Goal: Task Accomplishment & Management: Manage account settings

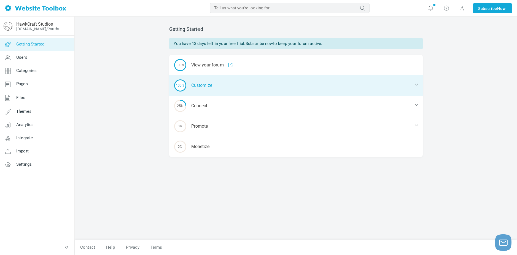
click at [207, 81] on div "100% Customize" at bounding box center [296, 85] width 254 height 20
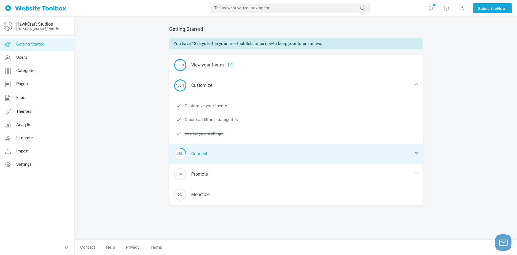
click at [205, 146] on div "25% Connect" at bounding box center [296, 154] width 254 height 20
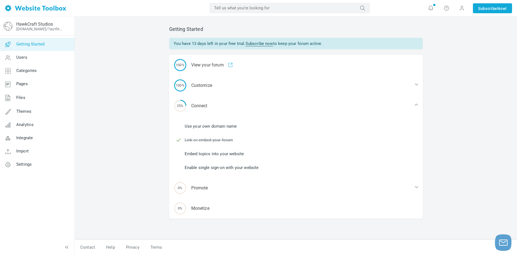
click at [211, 118] on div "25% Connect Use your own domain name Link or embed your forum Embed topics into…" at bounding box center [296, 135] width 254 height 79
click at [209, 128] on link "Use your own domain name" at bounding box center [211, 126] width 52 height 6
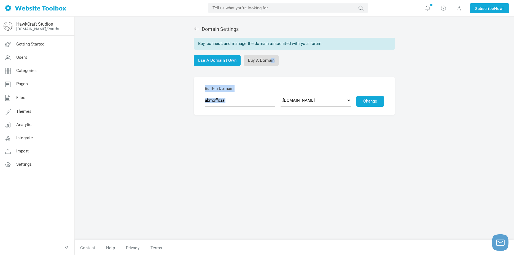
drag, startPoint x: 270, startPoint y: 57, endPoint x: 222, endPoint y: 86, distance: 55.8
click at [209, 57] on link "Use A Domain I Own" at bounding box center [217, 60] width 47 height 11
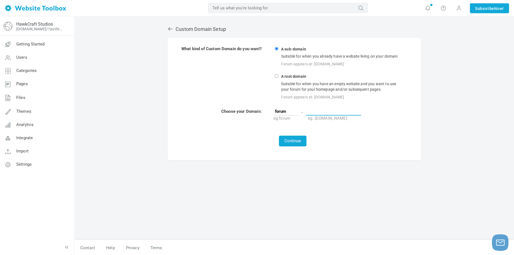
paste input "{your silly text}"
type input "{your silly text}"
paste input "[DOMAIN_NAME]"
type input "[DOMAIN_NAME]"
click at [291, 165] on div "Custom Domain Setup What kind of Custom Domain do you want? A sub-domain Suitab…" at bounding box center [295, 130] width 262 height 219
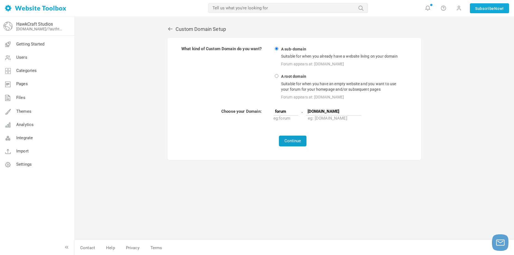
click at [290, 143] on button "Continue" at bounding box center [293, 141] width 28 height 11
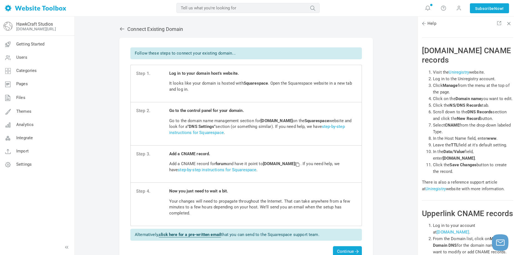
scroll to position [11512, 0]
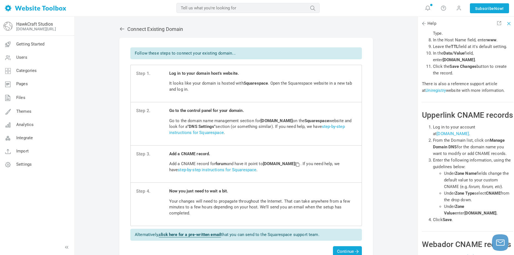
click at [508, 24] on span at bounding box center [508, 23] width 4 height 4
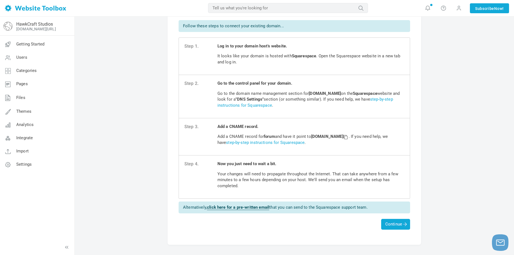
scroll to position [28, 0]
click at [269, 135] on strong "forum" at bounding box center [269, 136] width 11 height 5
copy p "forum"
click at [269, 126] on span "Add a CNAME record. Add a CNAME record for forum and have it point to custom.we…" at bounding box center [311, 137] width 187 height 26
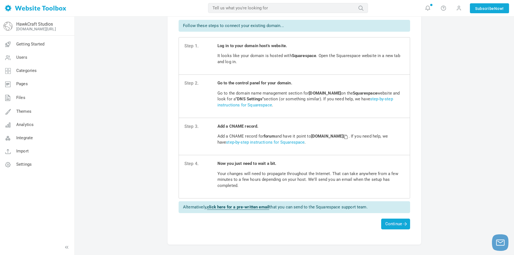
drag, startPoint x: 316, startPoint y: 136, endPoint x: 368, endPoint y: 138, distance: 52.5
click at [349, 138] on strong "custom.websitetoolbox.com" at bounding box center [330, 136] width 38 height 5
copy strong "custom.websitetoolbox.com"
click at [448, 140] on div "Connect existing domain Follow these steps to connect your existing domain... S…" at bounding box center [295, 134] width 440 height 291
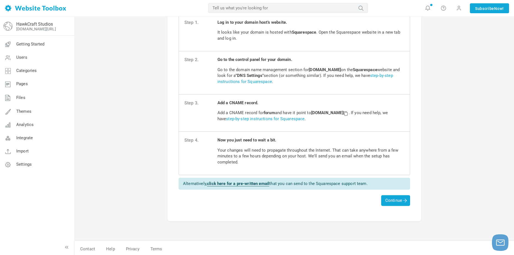
scroll to position [53, 0]
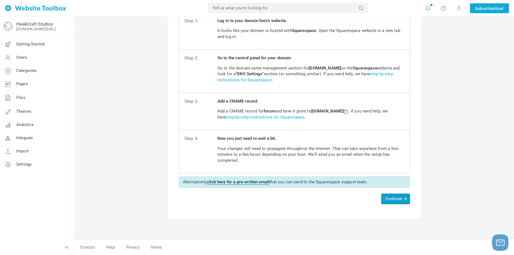
click at [390, 199] on span "Continue" at bounding box center [396, 198] width 21 height 5
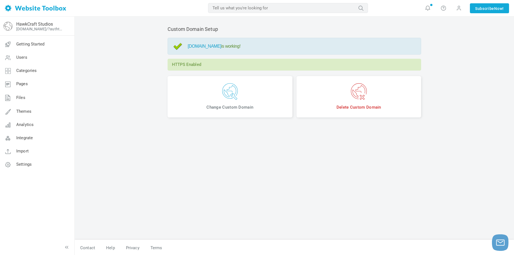
click at [220, 46] on link "forum.hawkcraftstudios.com" at bounding box center [205, 46] width 34 height 5
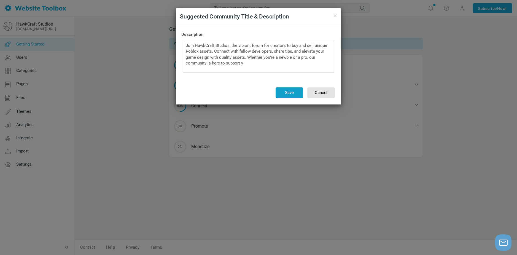
click at [286, 91] on button "Save" at bounding box center [290, 92] width 28 height 11
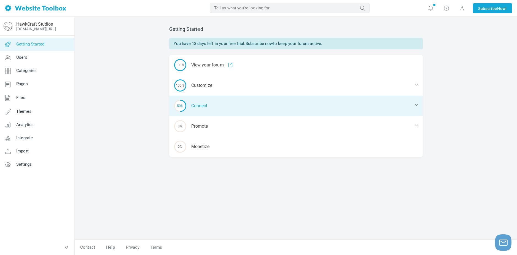
click at [220, 99] on div "50% Connect" at bounding box center [296, 106] width 254 height 20
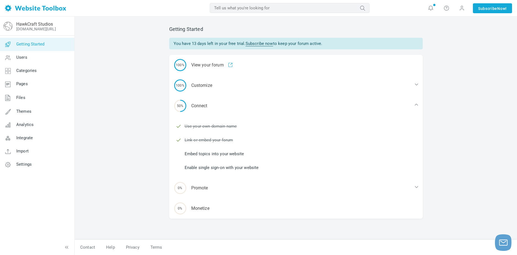
click at [210, 155] on link "Embed topics into your website" at bounding box center [215, 154] width 60 height 6
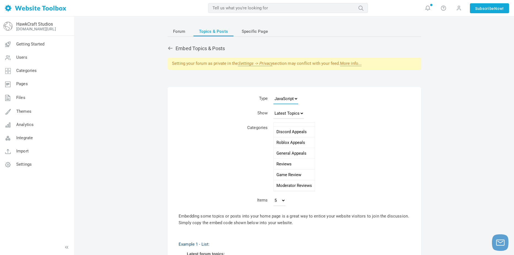
click at [288, 101] on select "JavaScript JSON RSS XML" at bounding box center [286, 98] width 25 height 11
click at [290, 100] on select "JavaScript JSON RSS XML" at bounding box center [286, 98] width 25 height 11
drag, startPoint x: 174, startPoint y: 65, endPoint x: 234, endPoint y: 63, distance: 61.0
click at [234, 63] on div "Setting your forum as private in the Settings -> Privacy section may conflict w…" at bounding box center [295, 64] width 254 height 12
click at [235, 79] on div "Forum Topics & Posts Specific Page Embed Topics & Posts Setting your forum as p…" at bounding box center [295, 223] width 262 height 405
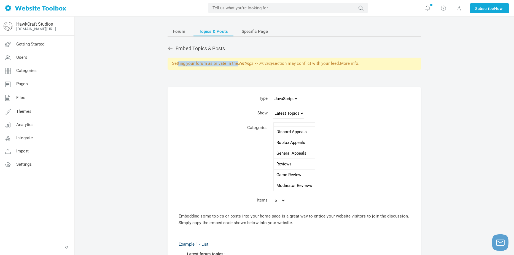
drag, startPoint x: 184, startPoint y: 62, endPoint x: 232, endPoint y: 63, distance: 48.0
click at [232, 63] on div "Setting your forum as private in the Settings -> Privacy section may conflict w…" at bounding box center [295, 64] width 254 height 12
click at [230, 86] on div "Forum Topics & Posts Specific Page Embed Topics & Posts Setting your forum as p…" at bounding box center [295, 223] width 262 height 405
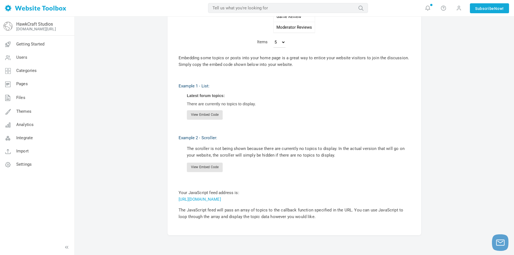
scroll to position [166, 0]
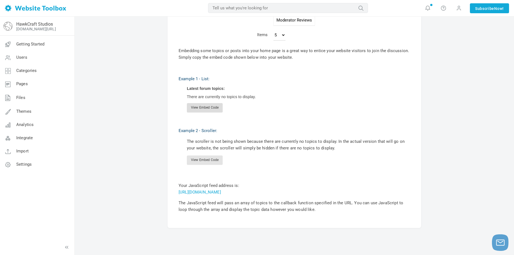
click at [210, 106] on link "View Embed Code" at bounding box center [205, 107] width 36 height 9
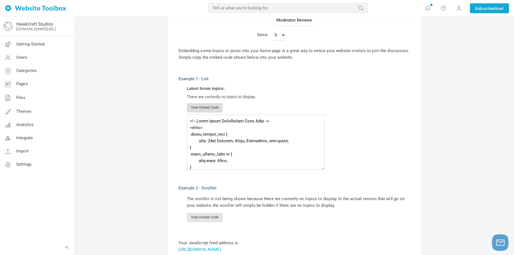
click at [210, 106] on link "View Embed Code" at bounding box center [205, 107] width 36 height 9
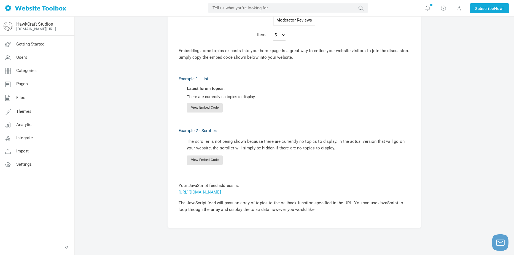
click at [211, 167] on div "Example 2 - Scroller: The scroller is not being shown because there are current…" at bounding box center [295, 165] width 232 height 96
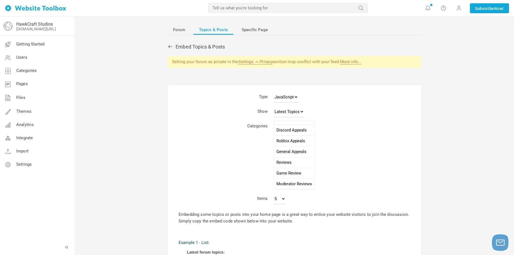
scroll to position [0, 0]
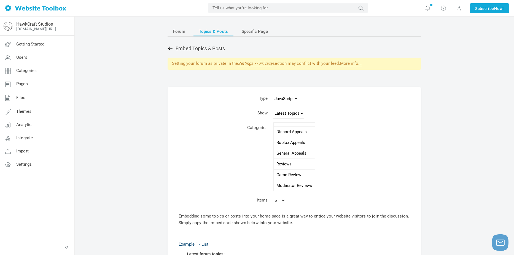
click at [171, 46] on icon at bounding box center [171, 49] width 6 height 6
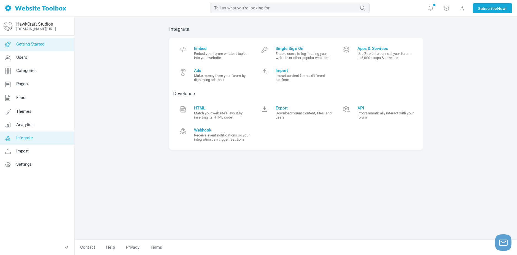
click at [42, 42] on span "Getting Started" at bounding box center [30, 44] width 28 height 5
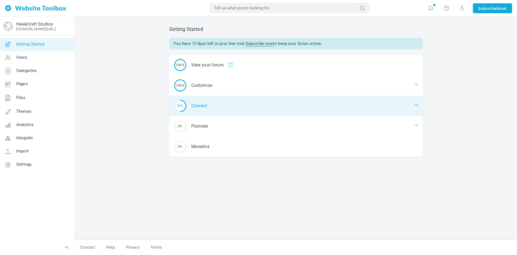
click at [199, 104] on div "50% Connect" at bounding box center [296, 106] width 254 height 20
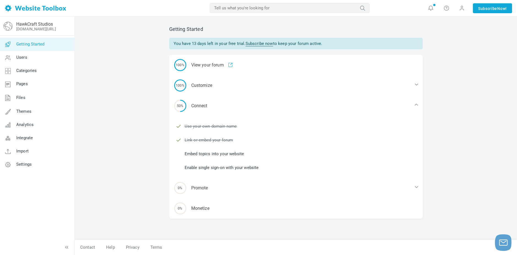
click at [240, 168] on link "Enable single sign-on with your website" at bounding box center [222, 168] width 74 height 6
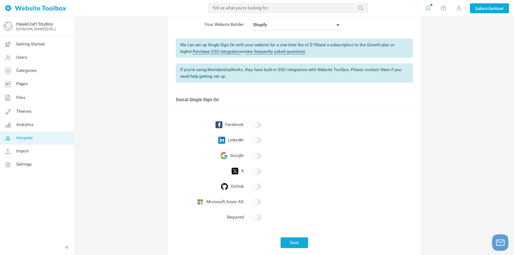
scroll to position [55, 0]
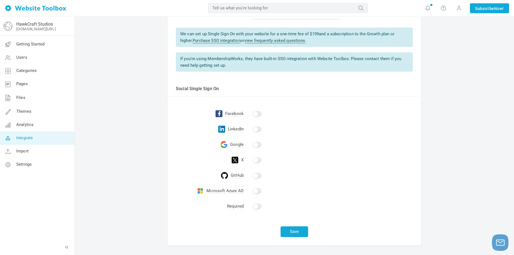
click at [254, 143] on input "checkbox" at bounding box center [257, 145] width 9 height 6
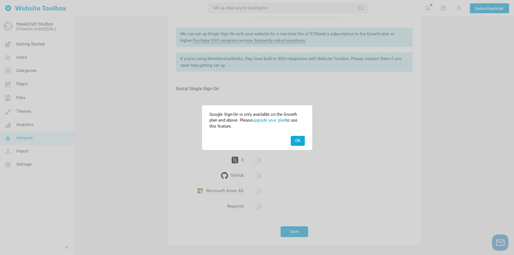
click at [273, 119] on link "upgrade your plan" at bounding box center [269, 120] width 33 height 5
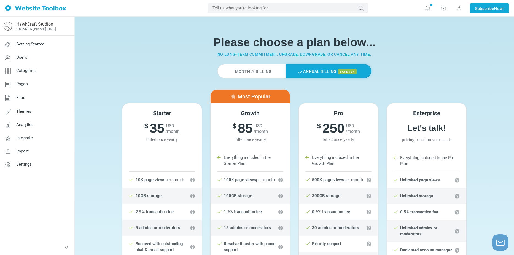
click at [269, 71] on label "Monthly Billing" at bounding box center [252, 71] width 68 height 14
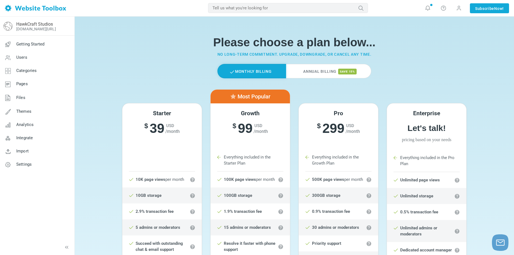
click at [330, 61] on div "Please choose a plan below... No long-term commitment. Upgrade, downgrade, or c…" at bounding box center [294, 46] width 353 height 35
click at [312, 70] on label "Annual Billing save 15%" at bounding box center [328, 71] width 85 height 14
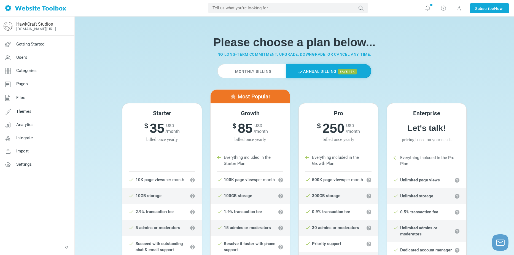
click at [272, 70] on label "Monthly Billing" at bounding box center [252, 71] width 68 height 14
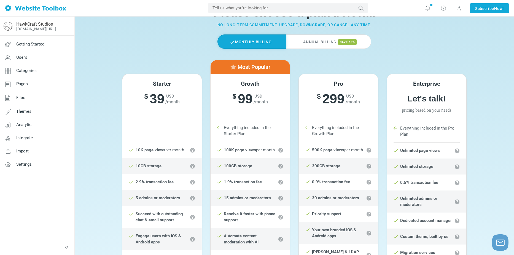
scroll to position [28, 0]
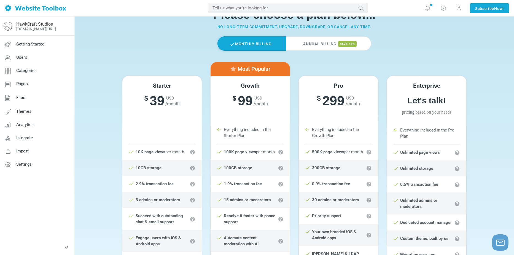
click at [309, 41] on label "Annual Billing save 15%" at bounding box center [328, 43] width 85 height 14
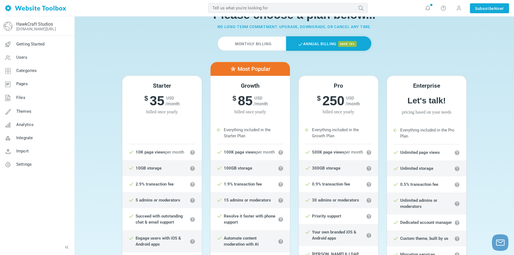
click at [263, 41] on label "Monthly Billing" at bounding box center [252, 43] width 68 height 14
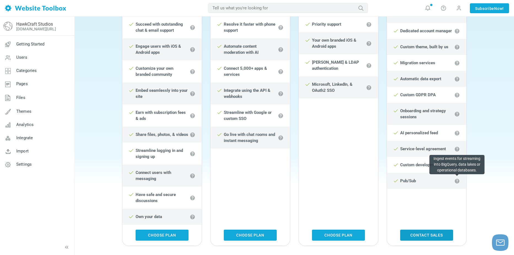
scroll to position [221, 0]
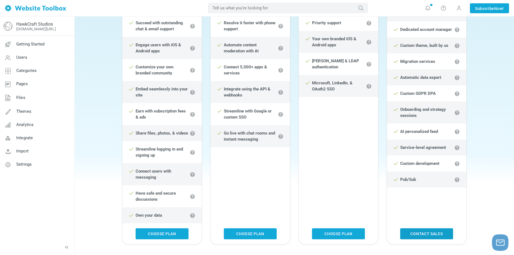
click at [413, 233] on link "Contact sales" at bounding box center [427, 233] width 53 height 11
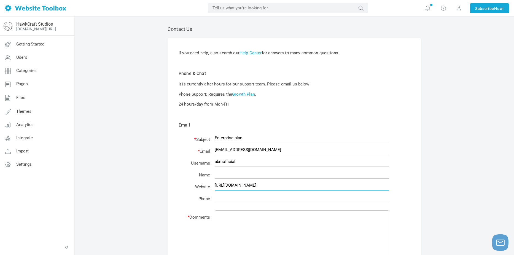
drag, startPoint x: 288, startPoint y: 185, endPoint x: 201, endPoint y: 185, distance: 87.4
click at [201, 185] on tr "Website http://hawkcraftstudios.com" at bounding box center [295, 186] width 232 height 12
paste input "s"
type input "https://hawkcraftstudios.com"
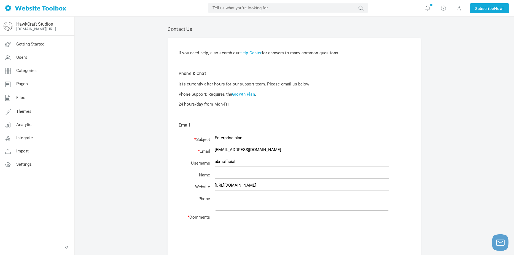
click at [262, 199] on input "text" at bounding box center [302, 197] width 175 height 10
type input "5147078937"
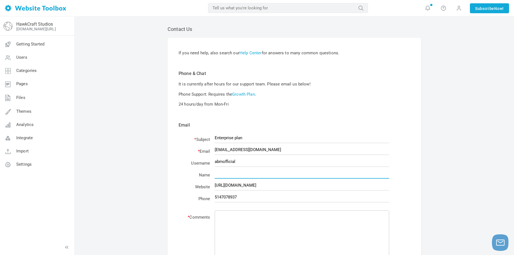
click at [272, 170] on input "text" at bounding box center [302, 173] width 175 height 10
type input "Adyan Bolaky"
click at [137, 174] on div "Contact Us If you need help, also search our Help Center for answers to many co…" at bounding box center [295, 195] width 440 height 356
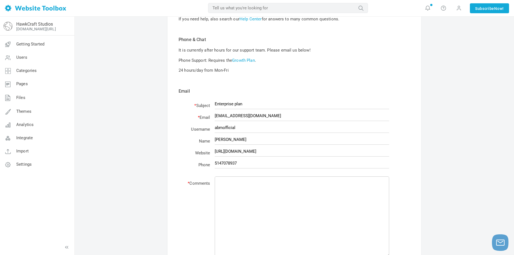
scroll to position [55, 0]
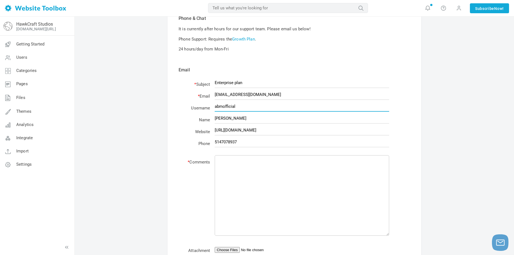
drag, startPoint x: 206, startPoint y: 108, endPoint x: 201, endPoint y: 108, distance: 4.4
click at [201, 108] on tr "Username abmofficial" at bounding box center [295, 108] width 232 height 12
drag, startPoint x: 181, startPoint y: 137, endPoint x: 196, endPoint y: 142, distance: 15.2
click at [181, 136] on td "Website" at bounding box center [196, 131] width 34 height 12
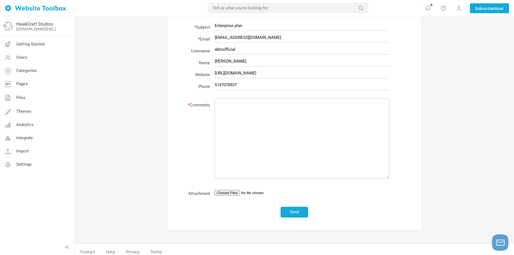
scroll to position [117, 0]
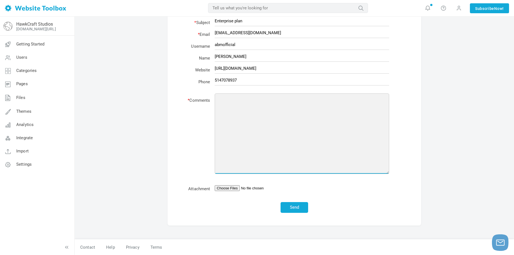
click at [241, 130] on textarea at bounding box center [302, 134] width 175 height 81
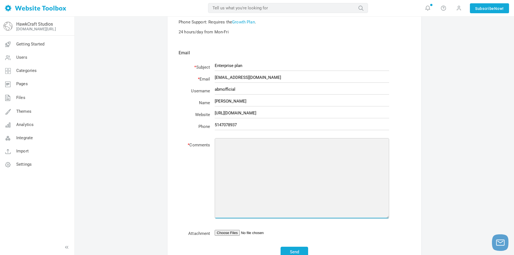
scroll to position [62, 0]
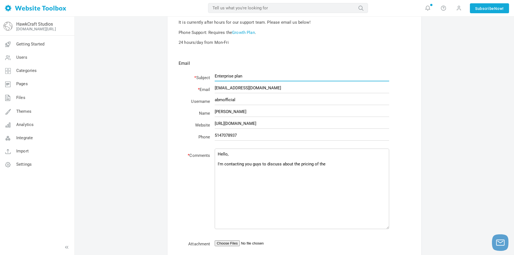
drag, startPoint x: 257, startPoint y: 73, endPoint x: 211, endPoint y: 79, distance: 46.1
click at [211, 79] on tr "* Subject Enterprise plan" at bounding box center [295, 77] width 232 height 12
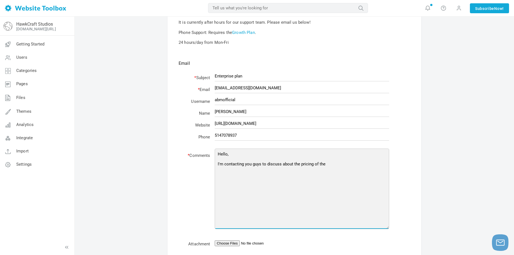
click at [370, 153] on textarea "Hello, I'm contacting you guys to discuss about the pricing of the" at bounding box center [302, 189] width 175 height 81
click at [355, 168] on textarea "Hello, I'm contacting you guys to discuss about the pricing of the" at bounding box center [302, 189] width 175 height 81
paste textarea "Enterprise plan"
type textarea "Hello, I'm contacting you guys to discuss about the pricing of the Enterprise p…"
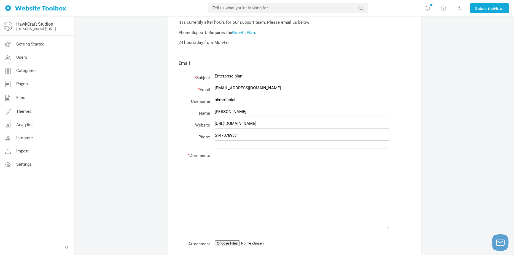
click at [495, 121] on div "Contact Us If you need help, also search our Help Center for answers to many co…" at bounding box center [295, 133] width 440 height 356
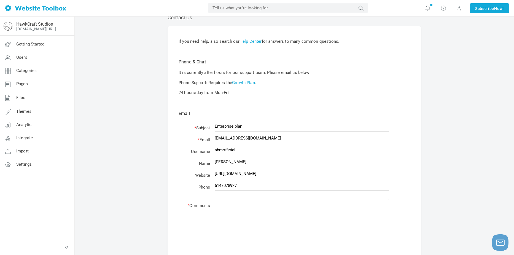
scroll to position [0, 0]
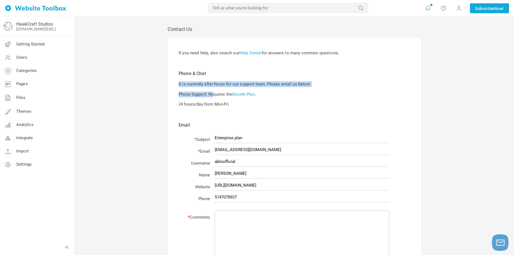
drag, startPoint x: 184, startPoint y: 84, endPoint x: 214, endPoint y: 93, distance: 31.2
click at [214, 93] on div "If you need help, also search our Help Center for answers to many common questi…" at bounding box center [295, 190] width 254 height 305
click at [231, 111] on div "If you need help, also search our Help Center for answers to many common questi…" at bounding box center [295, 190] width 254 height 305
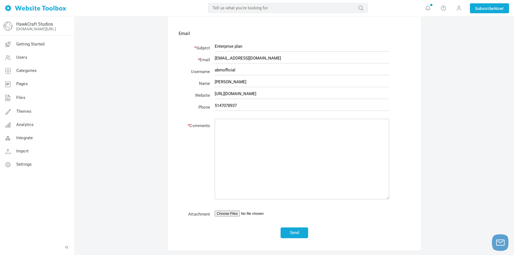
scroll to position [89, 0]
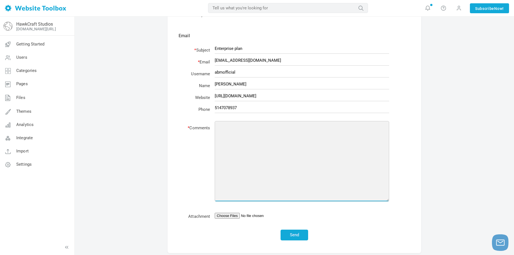
click at [247, 168] on textarea at bounding box center [302, 161] width 175 height 81
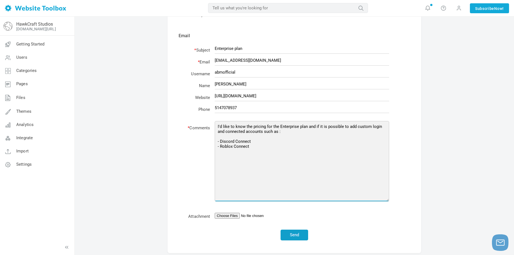
type textarea "I'd like to know the pricing for the Enterprise plan and if it is possible to a…"
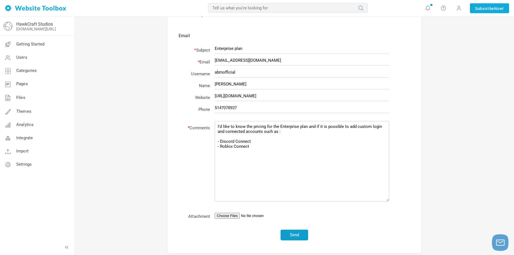
click at [299, 238] on button "Send" at bounding box center [295, 235] width 28 height 11
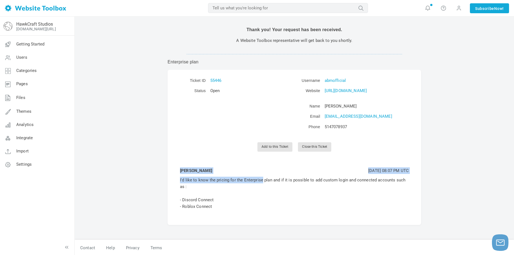
drag, startPoint x: 178, startPoint y: 180, endPoint x: 255, endPoint y: 183, distance: 76.7
click at [255, 183] on center "Ticket ID 55446 Status Open Username abmofficial Website https://hawkcraftstudi…" at bounding box center [295, 147] width 254 height 155
click at [255, 183] on td "I'd like to know the pricing for the Enterprise plan and if it is possible to a…" at bounding box center [295, 193] width 232 height 36
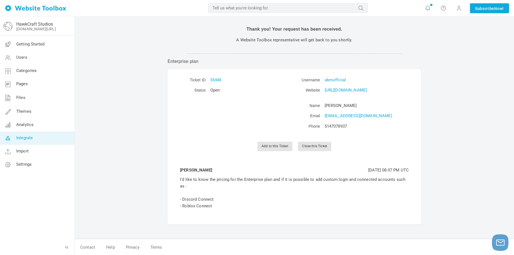
click at [34, 142] on link "Integrate" at bounding box center [37, 138] width 75 height 13
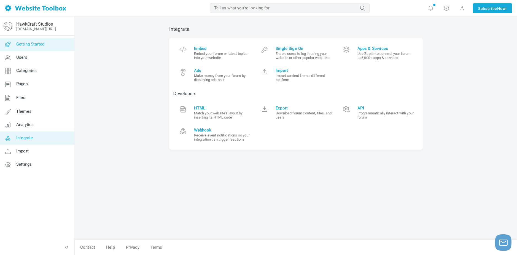
click at [50, 41] on link "Getting Started" at bounding box center [37, 44] width 75 height 13
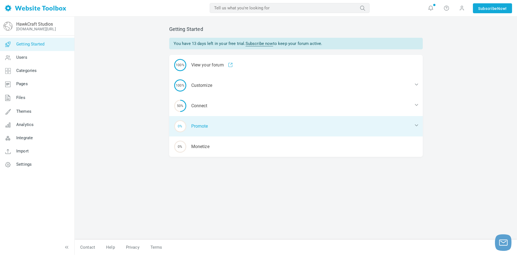
click at [206, 130] on div "0% Promote" at bounding box center [296, 126] width 254 height 20
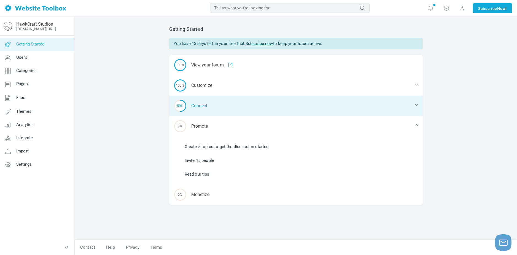
click at [203, 105] on div "50% Connect" at bounding box center [296, 106] width 254 height 20
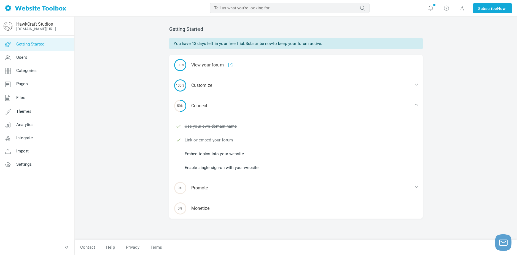
click at [213, 155] on link "Embed topics into your website" at bounding box center [215, 154] width 60 height 6
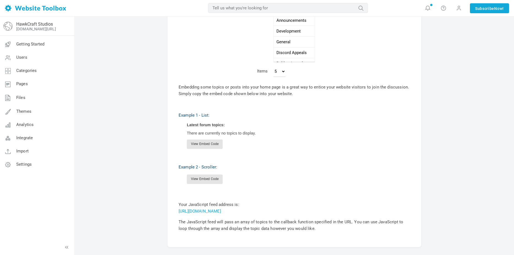
scroll to position [166, 0]
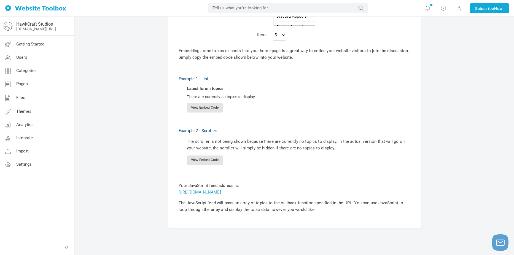
click at [221, 193] on link "[URL][DOMAIN_NAME]" at bounding box center [200, 192] width 42 height 5
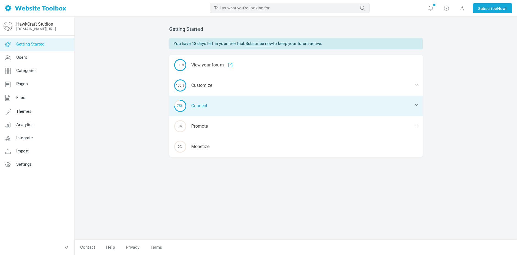
click at [200, 110] on div "75% Connect" at bounding box center [296, 106] width 254 height 20
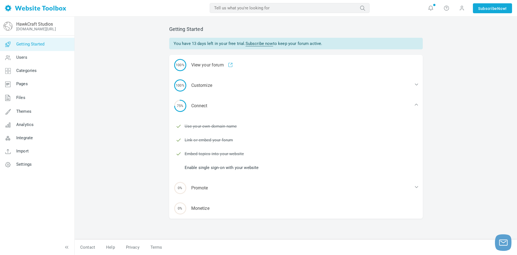
click at [227, 167] on link "Enable single sign-on with your website" at bounding box center [222, 168] width 74 height 6
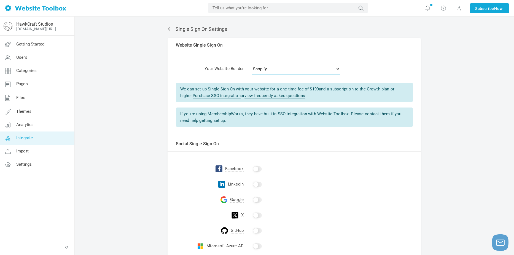
click at [280, 71] on select "- Select One - Other Brilliant Directories CraftCMS Drupal Duda Dynadot Ghost G…" at bounding box center [296, 68] width 88 height 11
click at [281, 69] on select "- Select One - Other Brilliant Directories CraftCMS Drupal Duda Dynadot Ghost G…" at bounding box center [296, 68] width 88 height 11
click at [255, 199] on input "checkbox" at bounding box center [257, 200] width 9 height 6
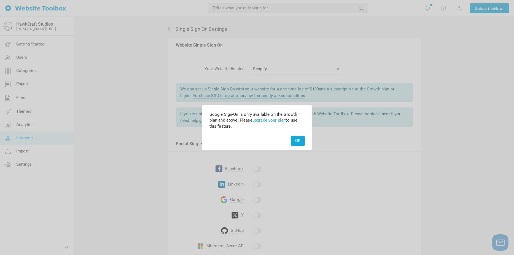
click at [300, 141] on button "OK" at bounding box center [298, 141] width 14 height 10
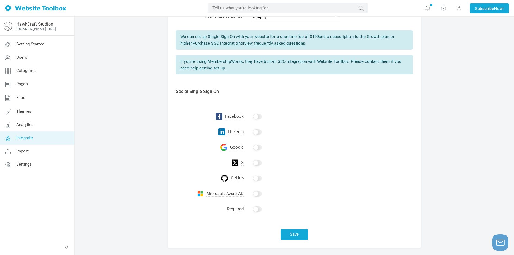
scroll to position [55, 0]
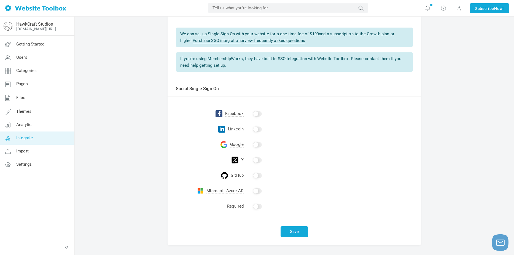
click at [258, 130] on input "checkbox" at bounding box center [257, 130] width 9 height 6
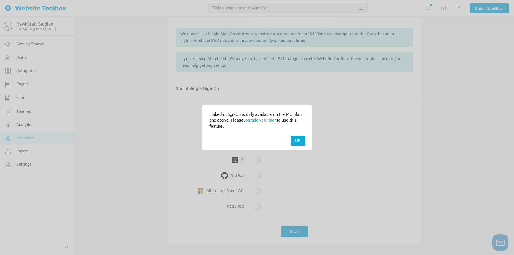
click at [296, 140] on button "OK" at bounding box center [298, 141] width 14 height 10
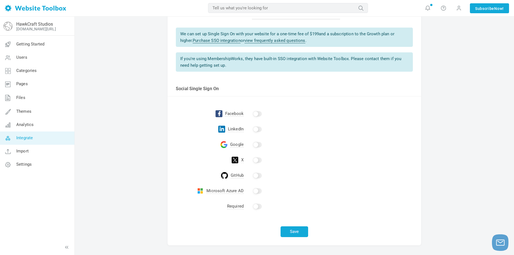
click at [260, 141] on td at bounding box center [333, 144] width 178 height 15
click at [259, 143] on input "checkbox" at bounding box center [257, 145] width 9 height 6
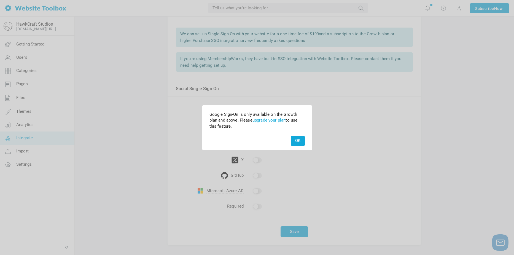
click at [296, 140] on button "OK" at bounding box center [298, 141] width 14 height 10
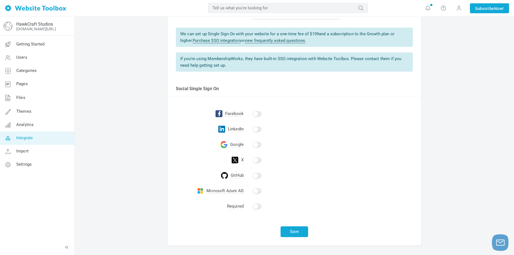
click at [258, 127] on input "checkbox" at bounding box center [257, 130] width 9 height 6
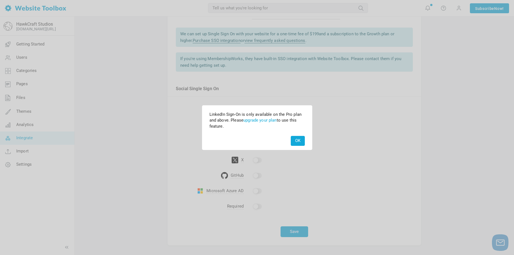
click at [295, 137] on button "OK" at bounding box center [298, 141] width 14 height 10
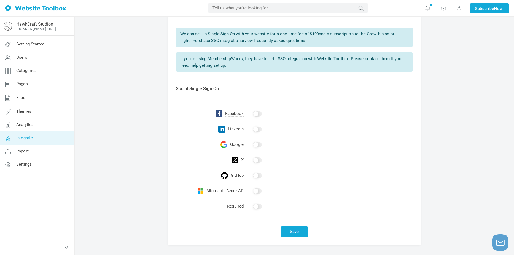
click at [256, 176] on input "checkbox" at bounding box center [257, 176] width 9 height 6
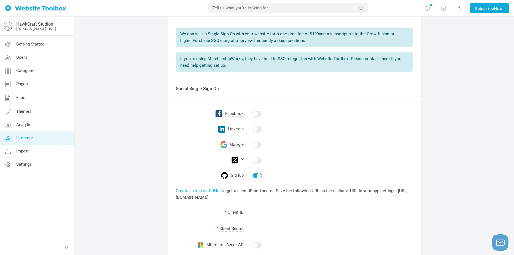
click at [258, 177] on input "checkbox" at bounding box center [257, 176] width 9 height 6
checkbox input "false"
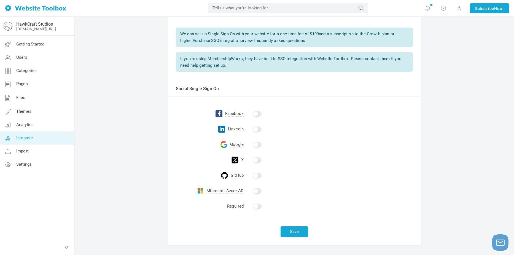
click at [258, 191] on input "checkbox" at bounding box center [257, 191] width 9 height 6
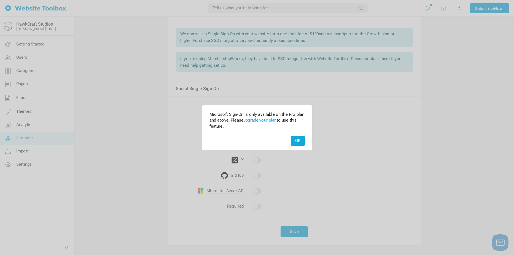
click at [258, 191] on div at bounding box center [257, 127] width 514 height 255
click at [299, 140] on button "OK" at bounding box center [298, 141] width 14 height 10
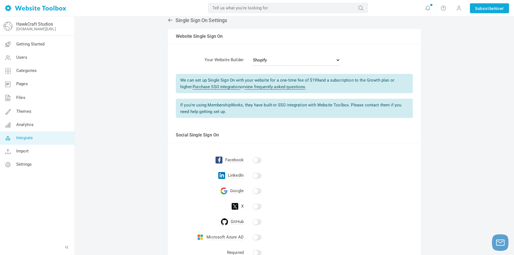
scroll to position [0, 0]
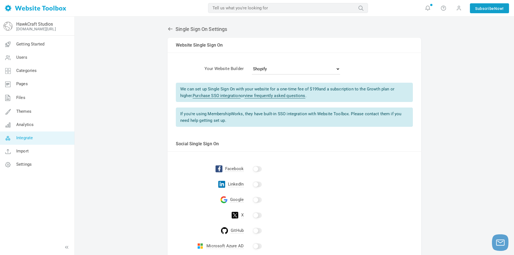
click at [472, 10] on link "Subscribe Now!" at bounding box center [489, 8] width 39 height 10
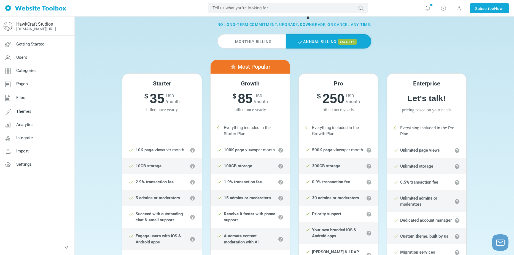
scroll to position [28, 0]
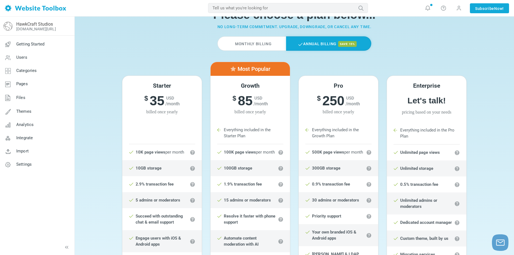
click at [261, 53] on div "Monthly Billing Annual Billing save 15%" at bounding box center [294, 48] width 353 height 25
click at [262, 43] on label "Monthly Billing" at bounding box center [252, 43] width 68 height 14
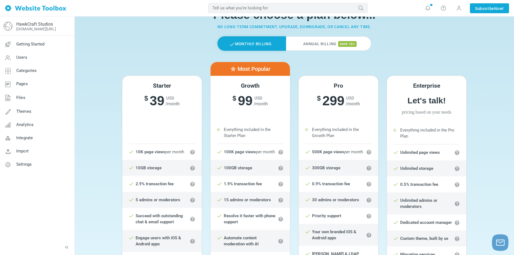
click at [318, 40] on label "Annual Billing save 15%" at bounding box center [328, 43] width 85 height 14
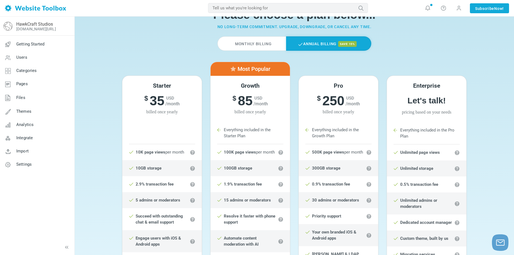
click at [322, 46] on label "Annual Billing save 15%" at bounding box center [328, 43] width 85 height 14
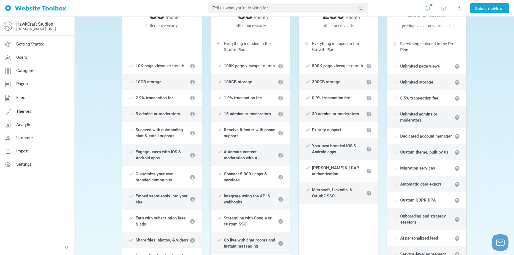
scroll to position [110, 0]
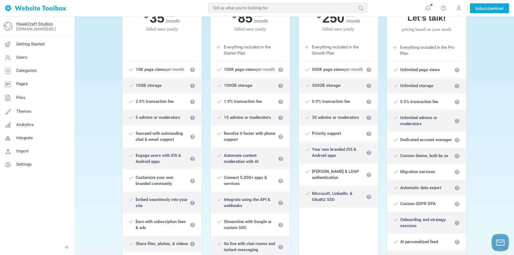
click at [503, 241] on icon "Launch chat" at bounding box center [501, 242] width 6 height 2
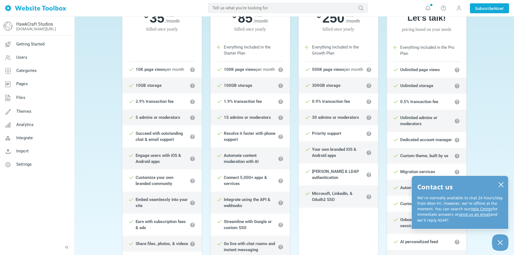
click at [482, 207] on link "Help Center" at bounding box center [482, 208] width 22 height 5
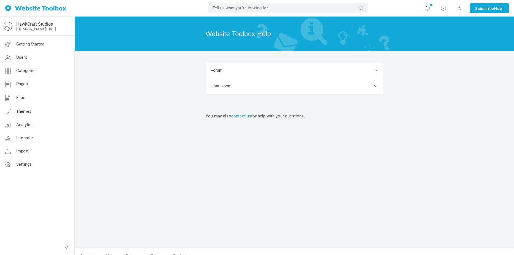
click at [484, 208] on div "Website Toolbox Help Forum Popular Adding a CNAME record Authorizing Website To…" at bounding box center [295, 140] width 440 height 247
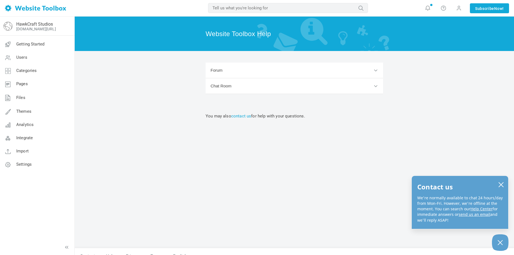
click at [468, 215] on link "send us an email" at bounding box center [475, 214] width 32 height 5
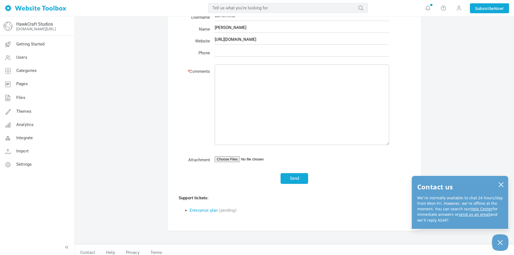
scroll to position [151, 0]
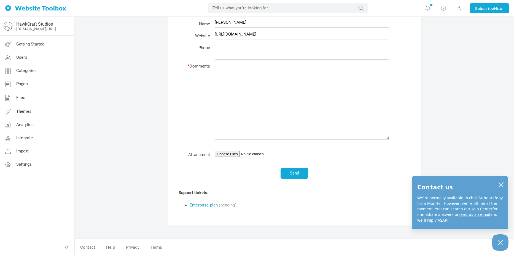
click at [207, 205] on link "Enterprise plan" at bounding box center [204, 205] width 28 height 5
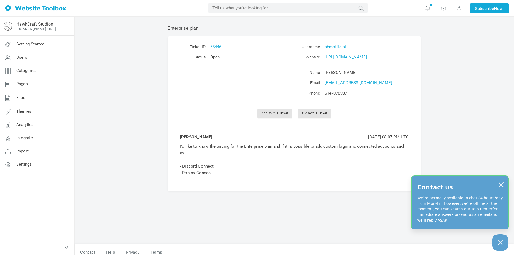
click at [506, 184] on div "Contact us We're normally available to chat 24 hours/day from Mon-Fri. However,…" at bounding box center [460, 202] width 97 height 53
click at [505, 184] on button "close chatbox" at bounding box center [501, 185] width 9 height 8
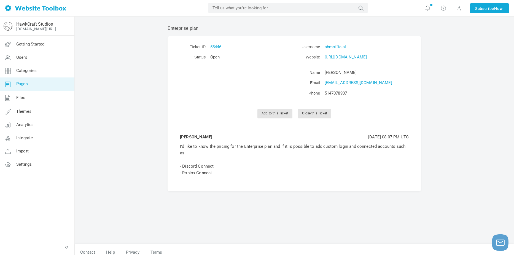
click at [37, 84] on link "Pages" at bounding box center [37, 84] width 75 height 13
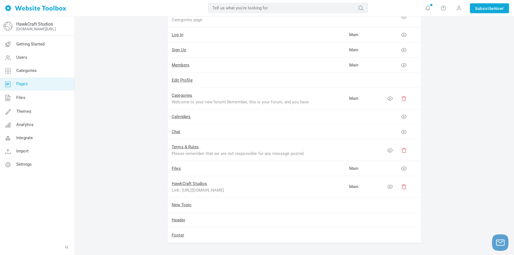
scroll to position [84, 0]
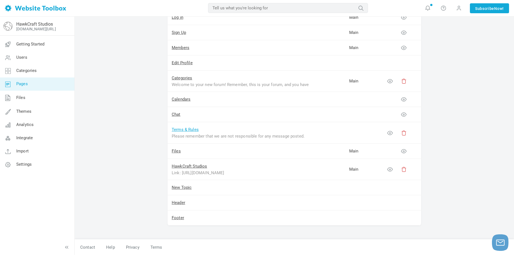
click at [191, 130] on link "Terms & Rules" at bounding box center [185, 129] width 27 height 5
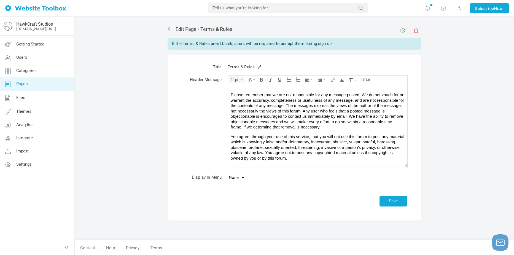
scroll to position [1, 0]
drag, startPoint x: 155, startPoint y: 162, endPoint x: 108, endPoint y: 133, distance: 54.9
click at [154, 162] on div "Edit Page - Terms & Rules If the Terms & Rules aren't blank, users will be requ…" at bounding box center [295, 135] width 440 height 239
click at [39, 87] on link "Pages" at bounding box center [37, 84] width 75 height 13
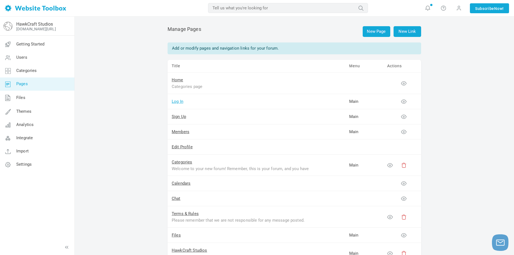
click at [178, 102] on link "Log In" at bounding box center [178, 101] width 12 height 5
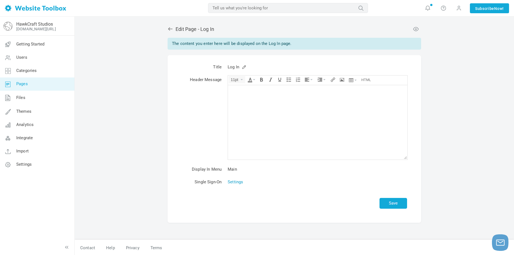
click at [236, 181] on link "Settings" at bounding box center [235, 182] width 15 height 5
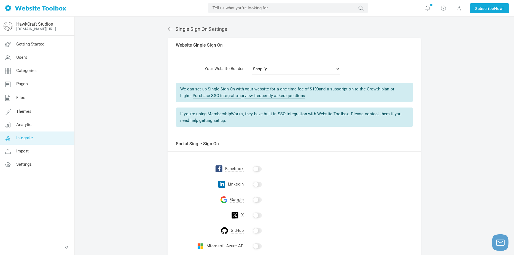
click at [173, 33] on div "Single Sign On Settings Albums Enable Calendar Enable Chat Room Enable Settings…" at bounding box center [295, 168] width 262 height 294
click at [174, 26] on link at bounding box center [172, 29] width 8 height 6
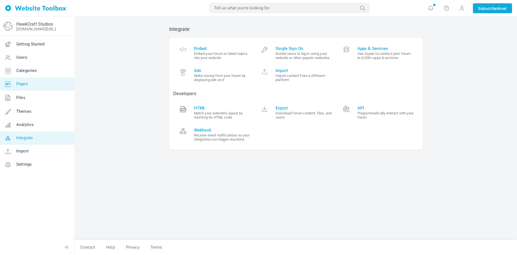
click at [41, 86] on link "Pages" at bounding box center [37, 84] width 75 height 13
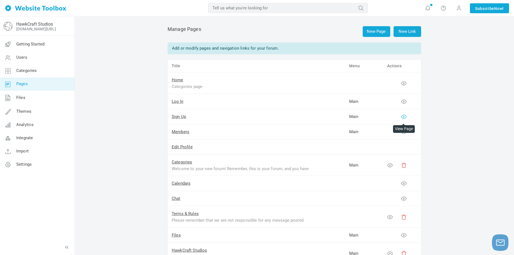
click at [404, 118] on icon at bounding box center [404, 117] width 6 height 6
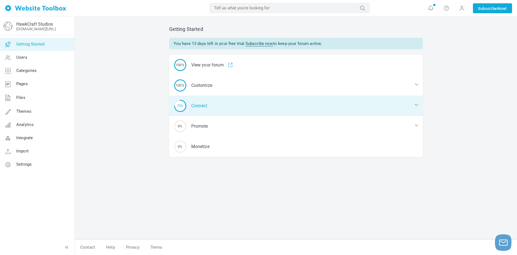
click at [195, 105] on div "75% Connect" at bounding box center [296, 106] width 254 height 20
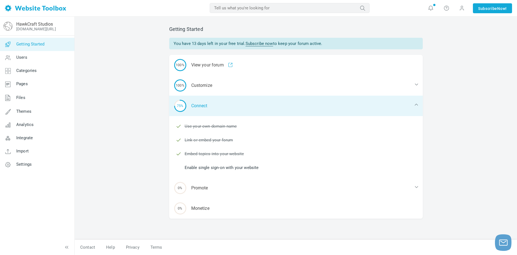
click at [212, 98] on div "75% Connect" at bounding box center [296, 106] width 254 height 20
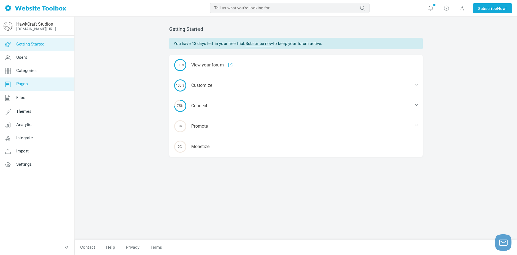
click at [51, 79] on link "Pages" at bounding box center [37, 84] width 75 height 13
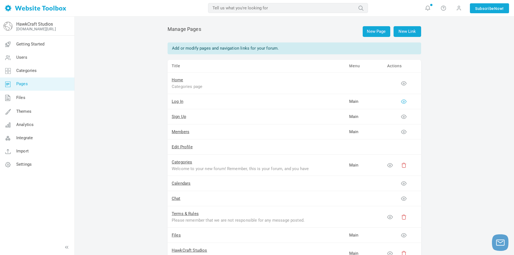
click at [404, 102] on icon at bounding box center [404, 102] width 6 height 6
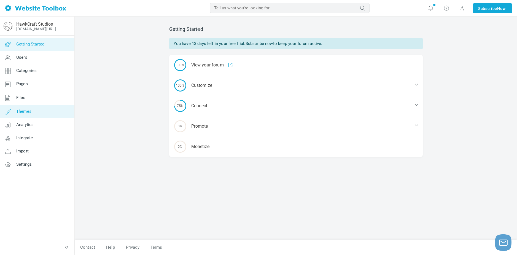
click at [34, 111] on link "Themes" at bounding box center [37, 111] width 75 height 13
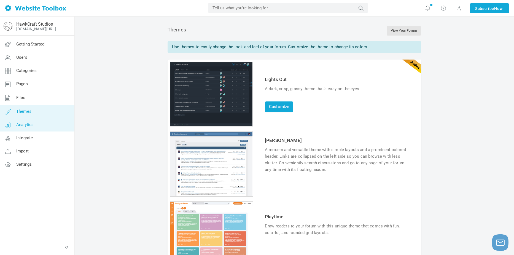
click at [34, 123] on link "Analytics" at bounding box center [37, 124] width 75 height 13
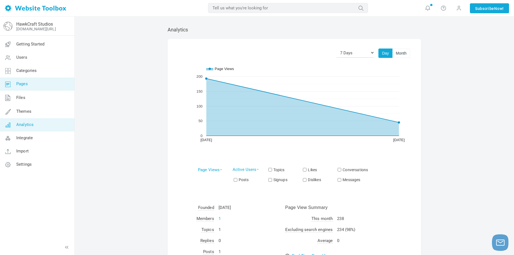
click at [37, 87] on link "Pages" at bounding box center [37, 84] width 75 height 13
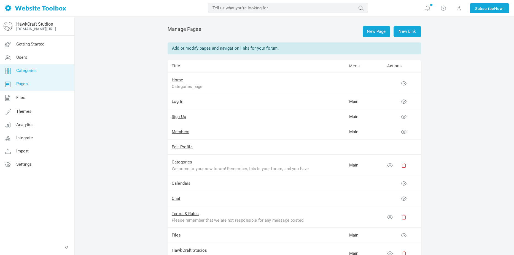
click at [42, 74] on link "Categories" at bounding box center [37, 70] width 75 height 13
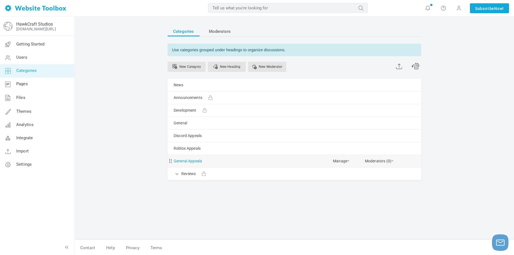
drag, startPoint x: 191, startPoint y: 159, endPoint x: 181, endPoint y: 161, distance: 9.8
click at [181, 161] on link "General Appeals" at bounding box center [188, 161] width 28 height 7
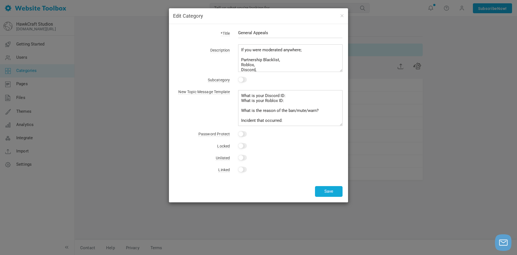
click at [393, 183] on div "Edit Category *Title General Appeals Description If you were moderated anywhere…" at bounding box center [258, 127] width 517 height 255
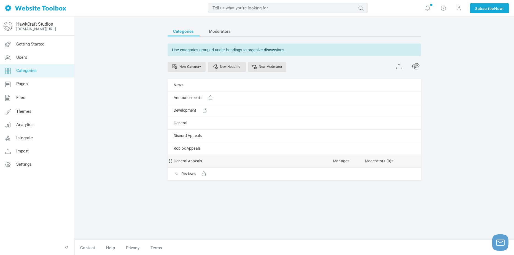
click at [172, 160] on span at bounding box center [170, 160] width 4 height 4
drag, startPoint x: 180, startPoint y: 162, endPoint x: 170, endPoint y: 164, distance: 10.0
click at [170, 164] on div "General Appeals Manage Edit Delete View Category Copy Email Address Change Perm…" at bounding box center [295, 161] width 254 height 12
click at [179, 163] on link "General Appeals" at bounding box center [188, 161] width 28 height 7
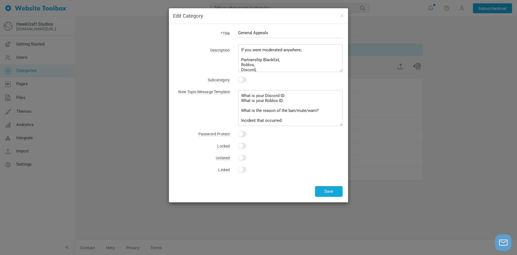
click at [139, 168] on div "Edit Category *Title General Appeals Description If you were moderated anywhere…" at bounding box center [258, 127] width 517 height 255
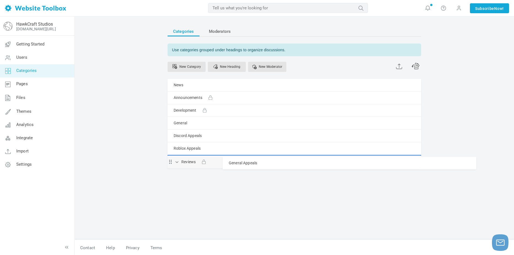
drag, startPoint x: 188, startPoint y: 162, endPoint x: 192, endPoint y: 157, distance: 6.7
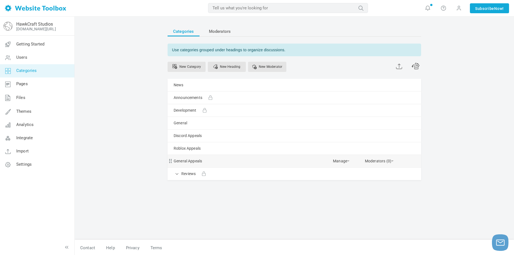
click at [180, 165] on div "General Appeals Manage Edit Delete View Category Copy Email Address Change Perm…" at bounding box center [295, 161] width 254 height 12
click at [181, 162] on link "General Appeals" at bounding box center [188, 161] width 28 height 7
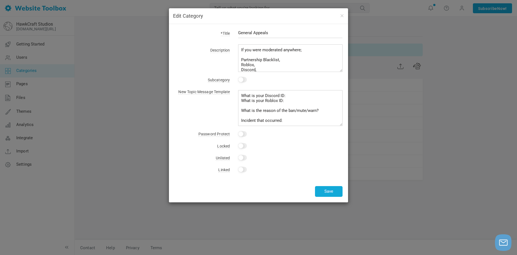
click at [372, 200] on div "Edit Category *Title General Appeals Description If you were moderated anywhere…" at bounding box center [258, 127] width 517 height 255
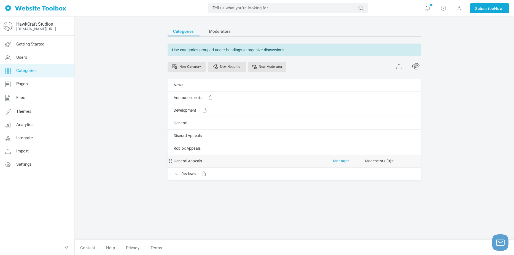
click at [347, 160] on link "Manage" at bounding box center [341, 160] width 17 height 10
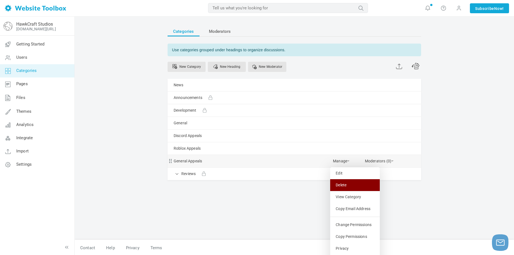
click at [348, 185] on link "Delete" at bounding box center [355, 185] width 50 height 12
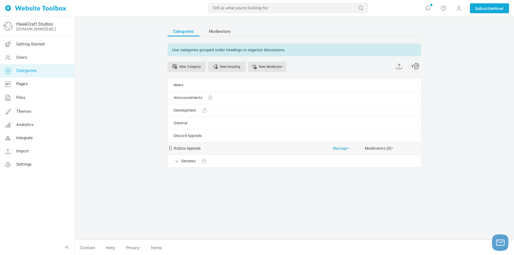
click at [338, 148] on link "Manage" at bounding box center [341, 147] width 17 height 10
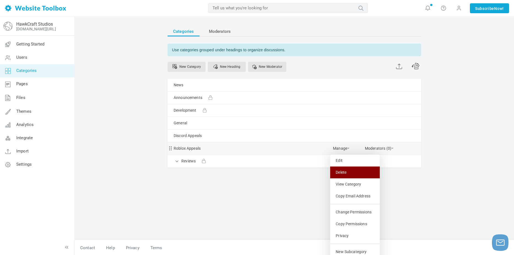
click at [346, 177] on link "Delete" at bounding box center [355, 173] width 50 height 12
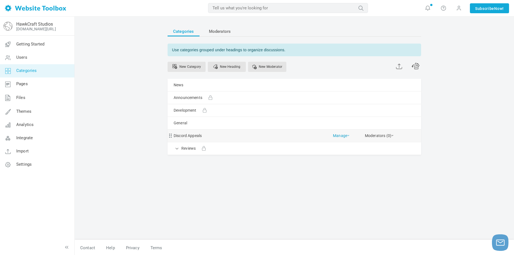
click at [345, 134] on link "Manage" at bounding box center [341, 135] width 17 height 10
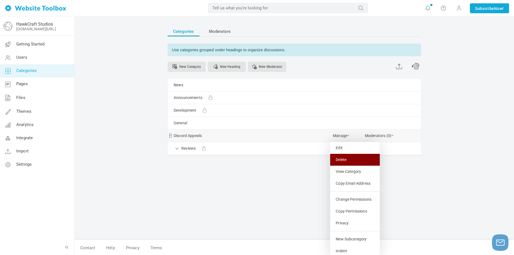
click at [344, 157] on link "Delete" at bounding box center [355, 160] width 50 height 12
click at [245, 139] on div "Discord Appeals Manage Edit Delete View Category Copy Email Address Change Perm…" at bounding box center [295, 136] width 254 height 12
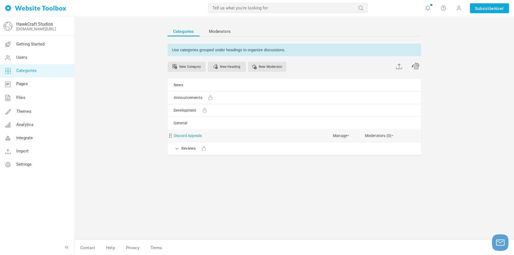
click at [191, 134] on link "Discord Appeals" at bounding box center [188, 135] width 28 height 7
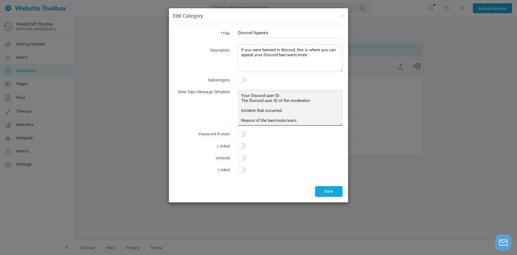
click at [283, 103] on textarea "Your Discord user ID: The Discord user ID of the moderator: Incident that occur…" at bounding box center [290, 108] width 105 height 36
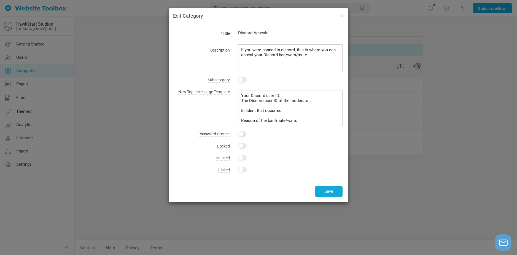
click at [393, 196] on div "Edit Category *Title Discord Appeals Description If you were banned in discord,…" at bounding box center [258, 127] width 517 height 255
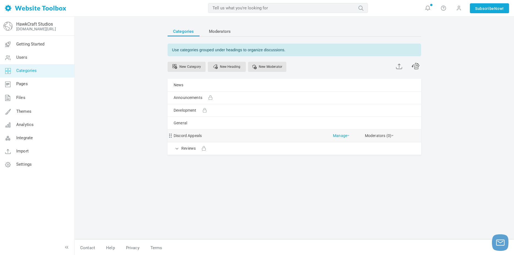
click at [345, 135] on link "Manage" at bounding box center [341, 135] width 17 height 10
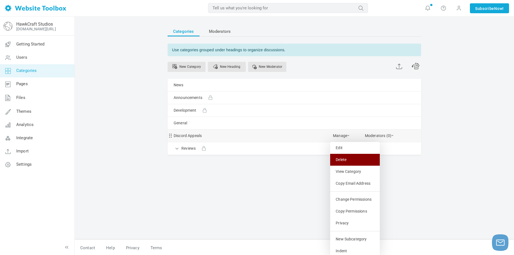
click at [349, 160] on link "Delete" at bounding box center [355, 160] width 50 height 12
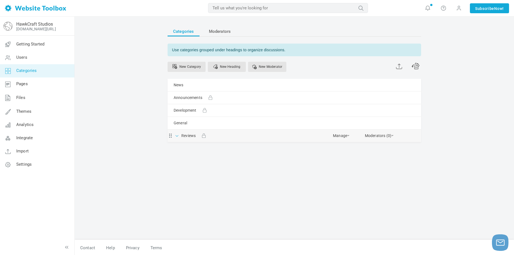
click at [179, 137] on span at bounding box center [178, 136] width 6 height 6
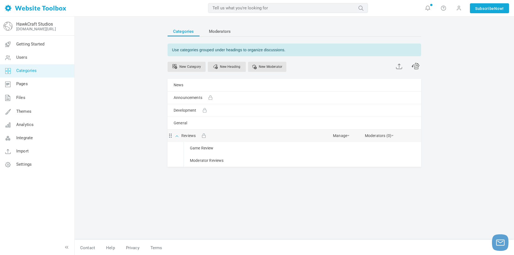
click at [178, 135] on span at bounding box center [178, 136] width 6 height 6
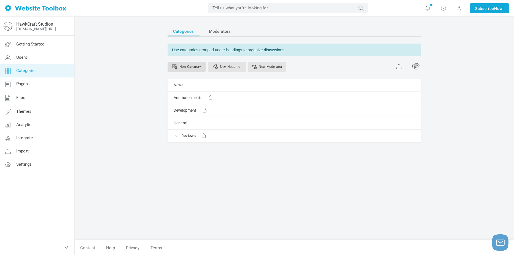
click at [191, 67] on link "New Category" at bounding box center [187, 67] width 38 height 10
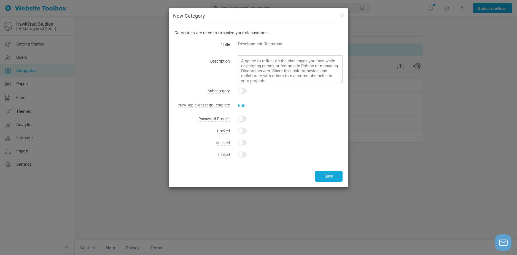
type input "Your Discord user ID: The Discord user ID of the moderator: Incident that occur…"
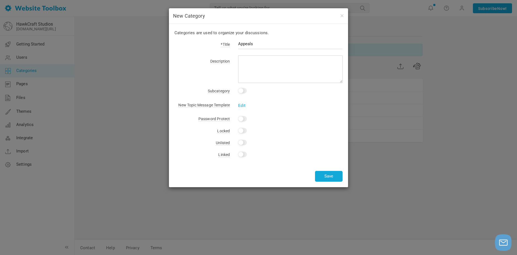
type input "Appeals"
click at [242, 92] on input "checkbox" at bounding box center [242, 91] width 9 height 6
checkbox input "true"
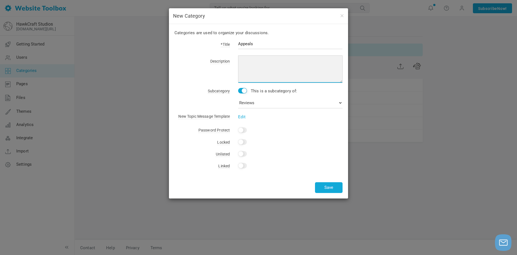
drag, startPoint x: 255, startPoint y: 72, endPoint x: 265, endPoint y: 74, distance: 10.3
click at [255, 72] on textarea at bounding box center [290, 69] width 105 height 28
type textarea "T"
type textarea "If you were banned within our services you can directly appeal here!"
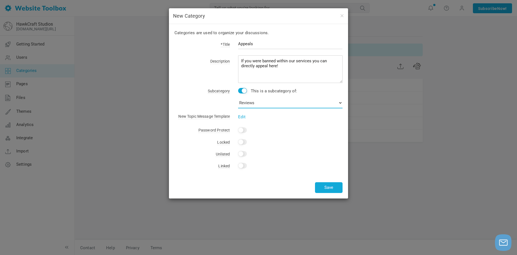
click at [259, 105] on select "No Category News Announcements Development General Reviews Game Review Moderato…" at bounding box center [290, 102] width 105 height 11
checkbox input "false"
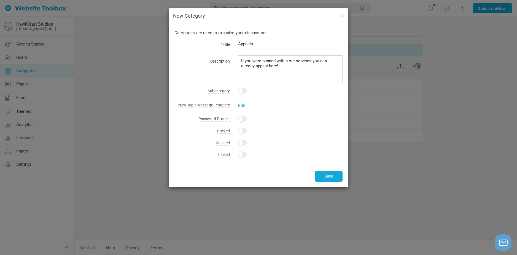
click at [242, 132] on input "Yes" at bounding box center [242, 131] width 9 height 6
checkbox input "true"
click at [338, 172] on button "Save" at bounding box center [329, 176] width 28 height 11
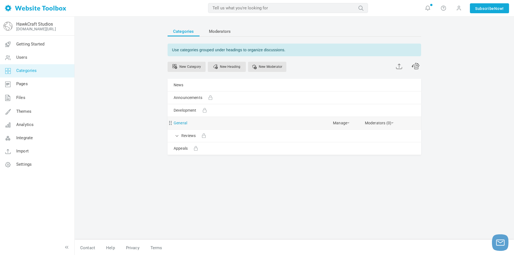
click at [185, 123] on link "General" at bounding box center [181, 123] width 14 height 7
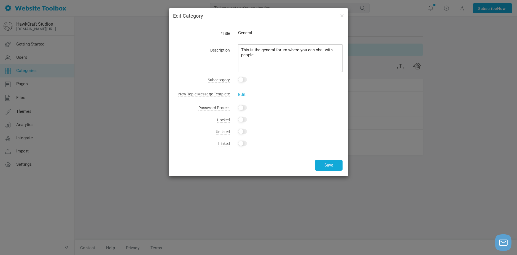
click at [241, 120] on input "Yes" at bounding box center [242, 120] width 9 height 6
click at [246, 118] on input "Yes" at bounding box center [242, 120] width 9 height 6
checkbox input "false"
click at [375, 165] on div "Edit Category *Title General Description This is the general forum where you ca…" at bounding box center [258, 127] width 517 height 255
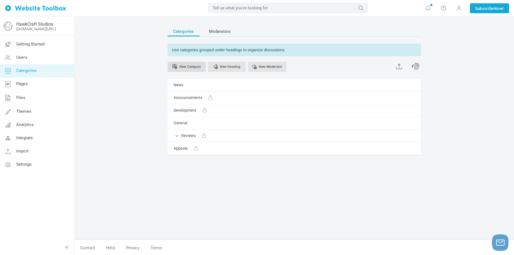
click at [181, 66] on link "New Category" at bounding box center [187, 67] width 38 height 10
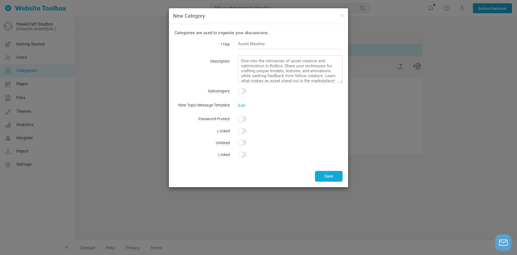
click at [266, 35] on p "Categories are used to organize your discussions." at bounding box center [259, 33] width 168 height 7
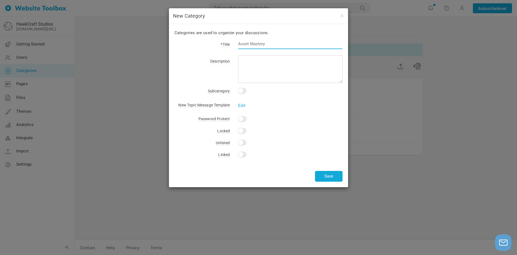
click at [268, 46] on input "text" at bounding box center [290, 44] width 105 height 10
type input "Discord Appeals"
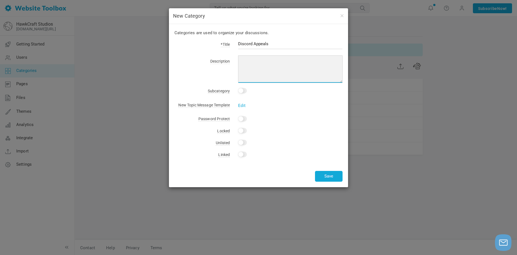
click at [277, 64] on textarea at bounding box center [290, 69] width 105 height 28
paste textarea "Your Discord user ID: The Discord user ID of the moderator: Incident that occur…"
click at [273, 68] on textarea "Your Discord user ID: The Discord user ID of the moderator: Incident that occur…" at bounding box center [290, 69] width 105 height 28
paste textarea
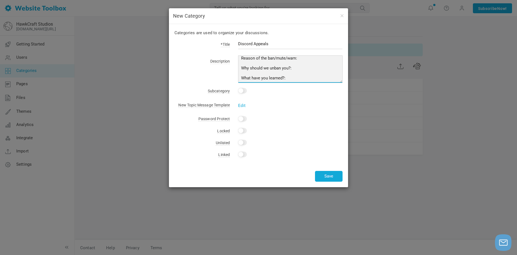
scroll to position [50, 0]
type textarea "Your Discord user ID: The Discord user ID of the moderator: Incident that occur…"
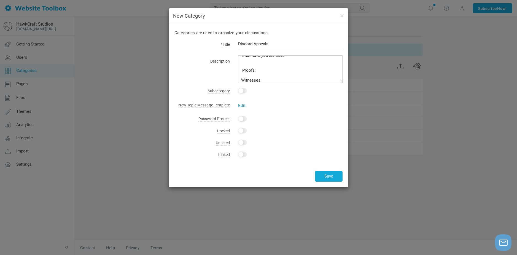
click at [240, 103] on link "Edit" at bounding box center [241, 105] width 7 height 5
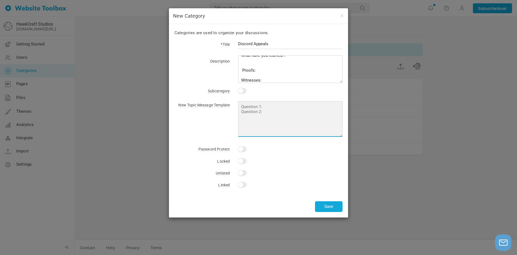
click at [262, 116] on textarea at bounding box center [290, 119] width 105 height 36
paste textarea "Your Discord user ID: The Discord user ID of the moderator: Incident that occur…"
type textarea "Your Discord user ID: The Discord user ID of the moderator: Incident that occur…"
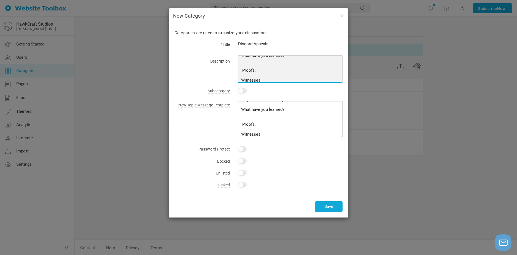
click at [269, 71] on textarea "Your Discord user ID: The Discord user ID of the moderator: Incident that occur…" at bounding box center [290, 69] width 105 height 28
type textarea "t"
type textarea "Apea"
type textarea "This is where you can appeal your Discord Warn/Mute/Ban"
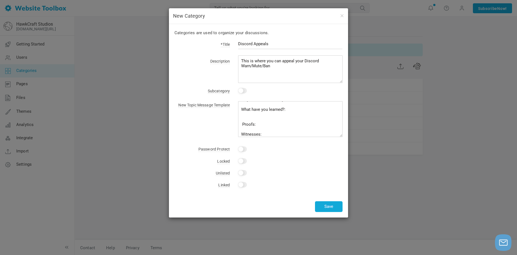
click at [246, 89] on input "checkbox" at bounding box center [242, 91] width 9 height 6
checkbox input "true"
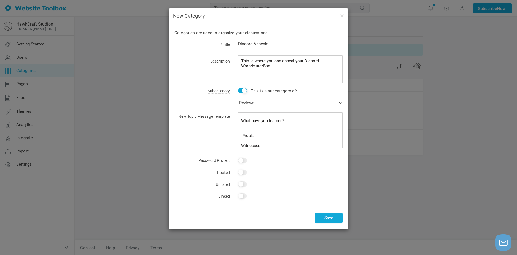
click at [259, 107] on select "No Category News Announcements Development General Reviews Game Review Moderato…" at bounding box center [290, 102] width 105 height 11
select select "987839"
click at [238, 97] on select "No Category News Announcements Development General Reviews Game Review Moderato…" at bounding box center [290, 102] width 105 height 11
click at [327, 220] on button "Save" at bounding box center [329, 218] width 28 height 11
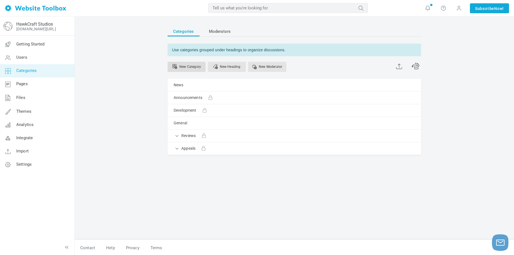
click at [186, 66] on link "New Category" at bounding box center [187, 67] width 38 height 10
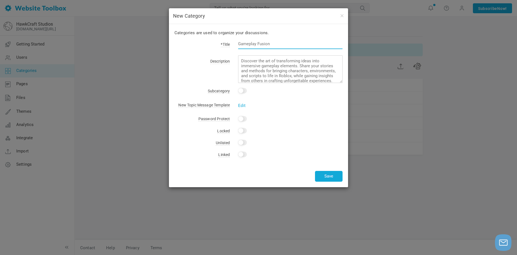
click at [276, 43] on input "text" at bounding box center [290, 44] width 105 height 10
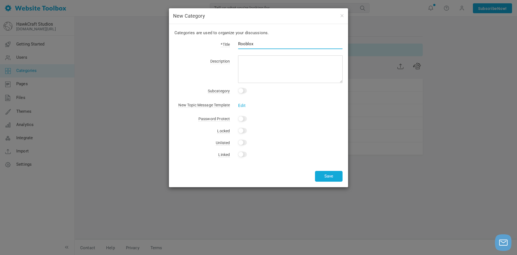
type input "Rooblox A"
type input "Roblox Appeals"
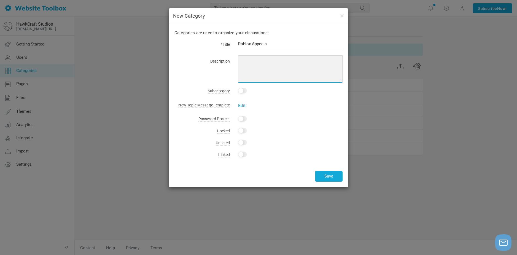
click at [278, 69] on textarea at bounding box center [290, 69] width 105 height 28
type textarea "This is where you can appeal your Roblox Warn/Mute/Ban"
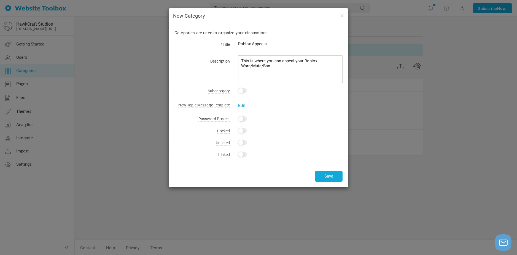
click at [243, 104] on link "Edit" at bounding box center [241, 105] width 7 height 5
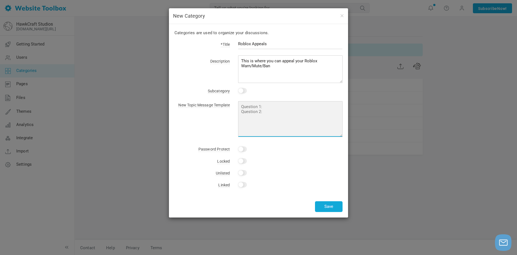
click at [263, 114] on textarea at bounding box center [290, 119] width 105 height 36
paste textarea "Your Discord user ID: The Discord user ID of the moderator: Incident that occur…"
type textarea "Your Discord user ID: The Discord user ID of the moderator: Incident that occur…"
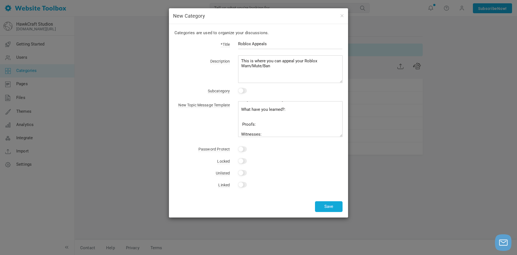
click at [242, 91] on input "checkbox" at bounding box center [242, 91] width 9 height 6
checkbox input "true"
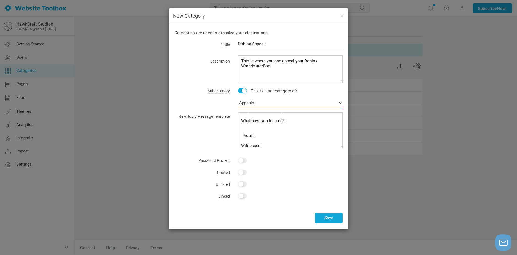
click at [258, 107] on select "No Category News Announcements Development General Reviews Game Review Moderato…" at bounding box center [290, 102] width 105 height 11
click at [260, 105] on select "No Category News Announcements Development General Reviews Game Review Moderato…" at bounding box center [290, 102] width 105 height 11
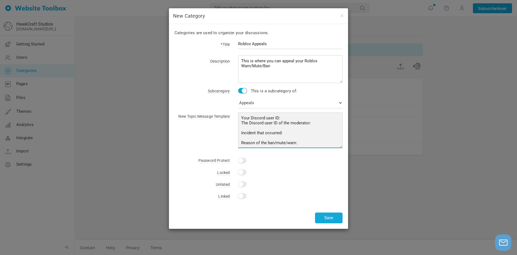
click at [257, 119] on textarea "Your Discord user ID: The Discord user ID of the moderator: Incident that occur…" at bounding box center [290, 131] width 105 height 36
click at [257, 123] on textarea "Your Roblox user ID: The Discord user ID of the moderator: Incident that occurr…" at bounding box center [290, 131] width 105 height 36
click at [257, 124] on textarea "Your Roblox user ID: The Discord user ID of the moderator: Incident that occurr…" at bounding box center [290, 131] width 105 height 36
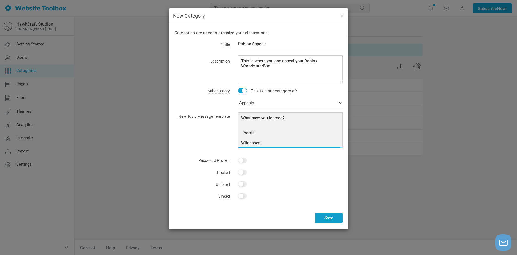
type textarea "Your Roblox user ID: The Roblox user ID of the moderator: Incident that occurre…"
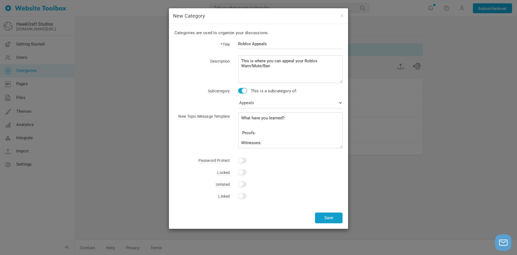
click at [325, 219] on button "Save" at bounding box center [329, 218] width 28 height 11
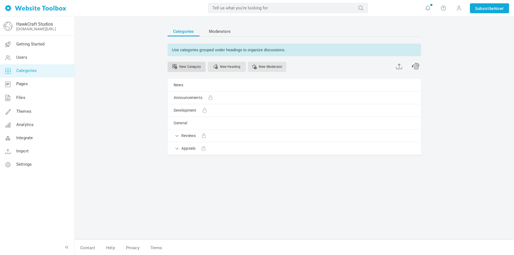
click at [194, 69] on link "New Category" at bounding box center [187, 67] width 38 height 10
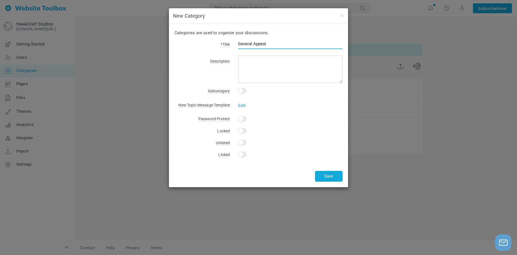
type input "General Appeal"
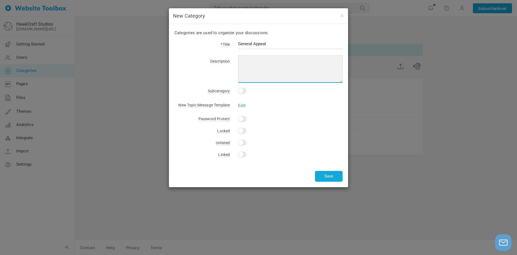
click at [269, 62] on textarea at bounding box center [290, 69] width 105 height 28
paste textarea "Your Discord user ID: The Discord user ID of the moderator: Incident that occur…"
click at [265, 63] on textarea "Your Discord user ID: The Discord user ID of the moderator: Incident that occur…" at bounding box center [290, 69] width 105 height 28
click at [258, 59] on textarea "Your Discord user ID: The Discord user ID of the moderator: Incident that occur…" at bounding box center [290, 69] width 105 height 28
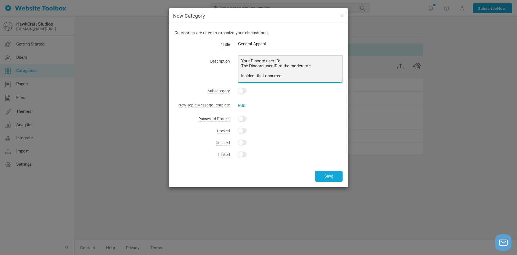
click at [258, 59] on textarea "Your Discord user ID: The Discord user ID of the moderator: Incident that occur…" at bounding box center [290, 69] width 105 height 28
click at [254, 66] on textarea "Your user ID: The Discord user ID of the moderator: Incident that occurred: Rea…" at bounding box center [290, 69] width 105 height 28
click at [254, 65] on textarea "Your user ID: The Discord user ID of the moderator: Incident that occurred: Rea…" at bounding box center [290, 69] width 105 height 28
click at [256, 68] on textarea "Your user ID: The Discord user ID of the moderator: Incident that occurred: Rea…" at bounding box center [290, 69] width 105 height 28
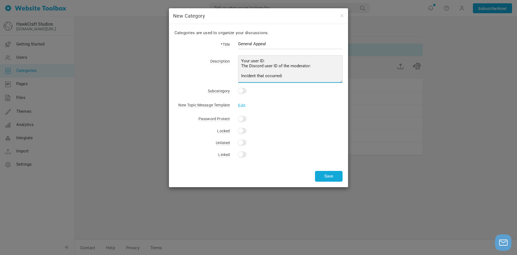
type textarea "Your user ID: The user ID of the moderator: Incident that occurred: Reason of t…"
click at [284, 68] on textarea "Your user ID: The user ID of the moderator: Incident that occurred: Reason of t…" at bounding box center [290, 69] width 105 height 28
type textarea "This"
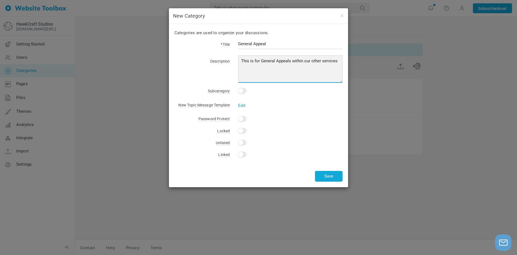
type textarea "This is for General Appeals within our other services"
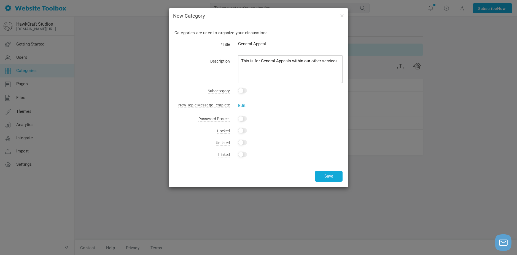
drag, startPoint x: 239, startPoint y: 107, endPoint x: 243, endPoint y: 106, distance: 4.2
click at [239, 107] on link "Edit" at bounding box center [241, 105] width 7 height 5
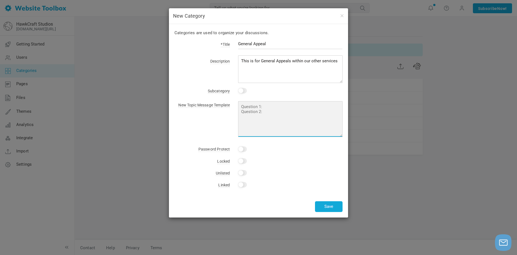
click at [261, 116] on textarea at bounding box center [290, 119] width 105 height 36
paste textarea "Your user ID: The user ID of the moderator: Incident that occurred: Reason of t…"
type textarea "Your user ID: The user ID of the moderator: Incident that occurred: Reason of t…"
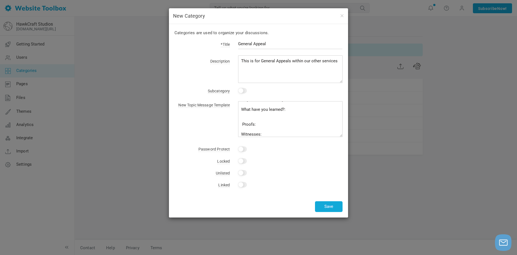
click at [237, 88] on div "This is a subcategory of: No Category News Announcements Development General Re…" at bounding box center [286, 90] width 113 height 7
click at [241, 91] on input "checkbox" at bounding box center [242, 91] width 9 height 6
checkbox input "true"
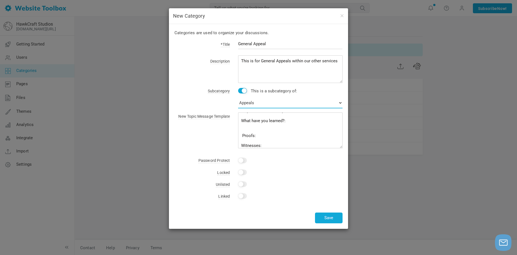
click at [259, 102] on select "No Category News Announcements Development General Reviews Game Review Moderato…" at bounding box center [290, 102] width 105 height 11
click at [259, 104] on select "No Category News Announcements Development General Reviews Game Review Moderato…" at bounding box center [290, 102] width 105 height 11
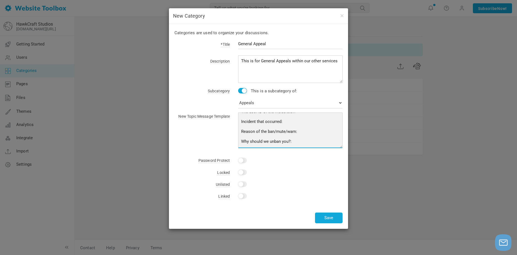
scroll to position [0, 0]
click at [284, 134] on textarea "Your user ID: The user ID of the moderator: Incident that occurred: Reason of t…" at bounding box center [290, 131] width 105 height 36
click at [294, 129] on textarea "Your user ID: The user ID of the moderator: Incident that occurred: Reason of t…" at bounding box center [290, 131] width 105 height 36
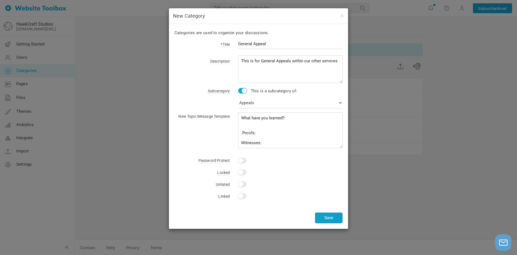
click at [328, 215] on button "Save" at bounding box center [329, 218] width 28 height 11
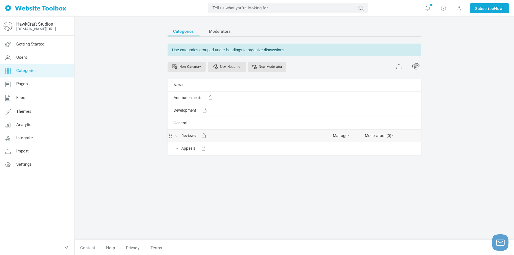
click at [174, 136] on div "Reviews [GEOGRAPHIC_DATA] Edit [GEOGRAPHIC_DATA] View Category Copy Email Addre…" at bounding box center [295, 136] width 254 height 12
click at [179, 136] on span at bounding box center [178, 136] width 6 height 6
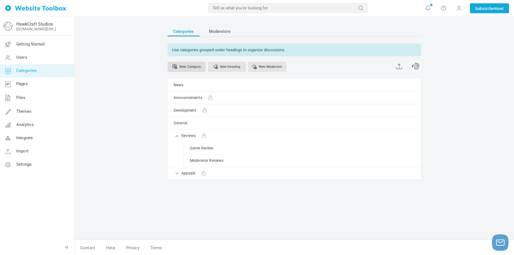
click at [184, 66] on link "New Category" at bounding box center [187, 67] width 38 height 10
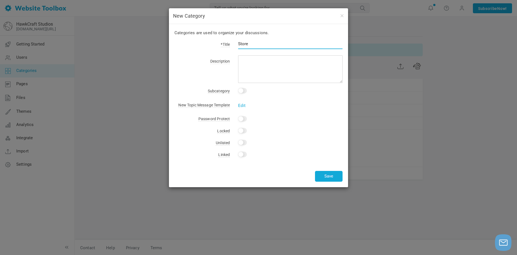
type input "Store"
type input "Product Rekeas"
type input "Store"
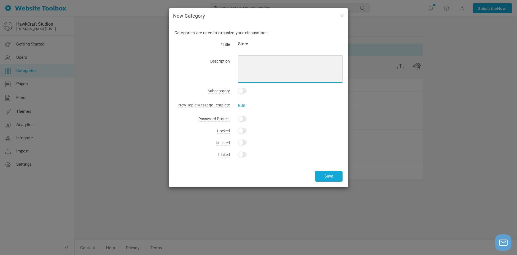
click at [270, 68] on textarea at bounding box center [290, 69] width 105 height 28
type textarea "This is our Store"
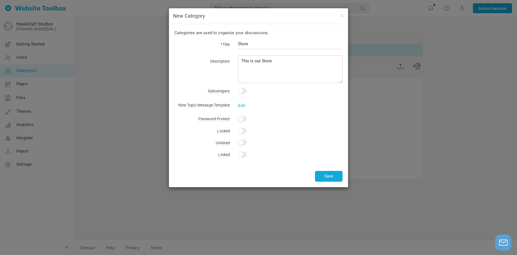
click at [242, 89] on input "checkbox" at bounding box center [242, 91] width 9 height 6
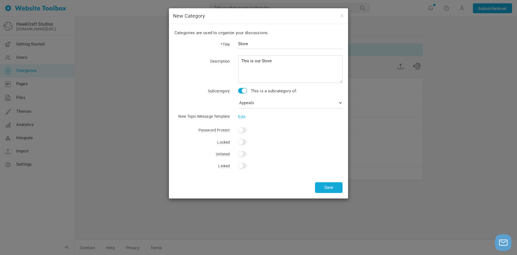
click at [242, 89] on input "checkbox" at bounding box center [242, 91] width 9 height 6
checkbox input "false"
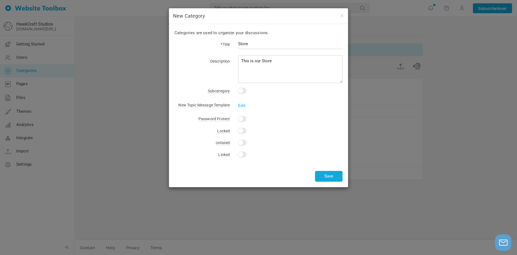
click at [244, 132] on input "Yes" at bounding box center [242, 131] width 9 height 6
checkbox input "true"
click at [329, 174] on button "Save" at bounding box center [329, 176] width 28 height 11
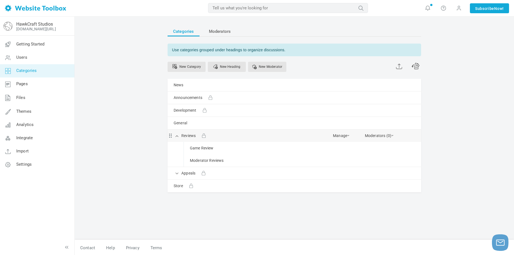
click at [174, 134] on div "Reviews [GEOGRAPHIC_DATA] Edit [GEOGRAPHIC_DATA] View Category Copy Email Addre…" at bounding box center [295, 136] width 254 height 12
click at [177, 135] on span at bounding box center [178, 136] width 6 height 6
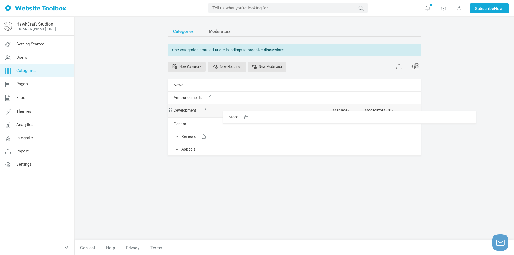
drag, startPoint x: 169, startPoint y: 151, endPoint x: 170, endPoint y: 111, distance: 40.3
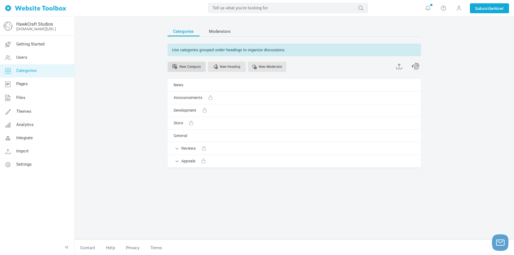
click at [189, 68] on link "New Category" at bounding box center [187, 67] width 38 height 10
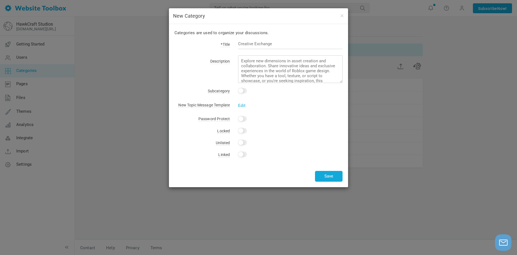
drag, startPoint x: 277, startPoint y: 35, endPoint x: 279, endPoint y: 40, distance: 5.1
click at [277, 36] on p "Categories are used to organize your discussions." at bounding box center [259, 33] width 168 height 7
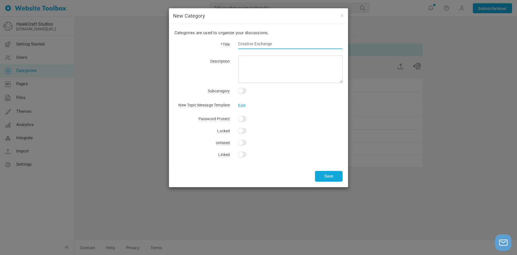
click at [278, 43] on input "text" at bounding box center [290, 44] width 105 height 10
type input "Product Release"
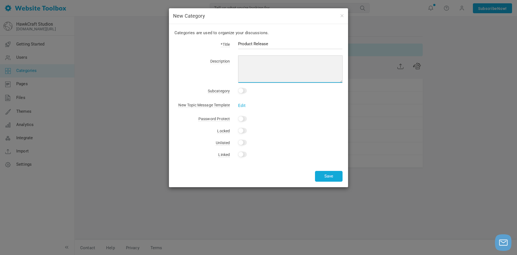
drag, startPoint x: 258, startPoint y: 65, endPoint x: 269, endPoint y: 71, distance: 12.5
click at [258, 65] on textarea at bounding box center [290, 69] width 105 height 28
type textarea "This is where we announce our Product Releases."
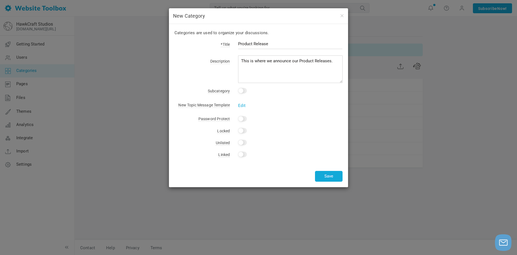
click at [241, 90] on input "checkbox" at bounding box center [242, 91] width 9 height 6
checkbox input "true"
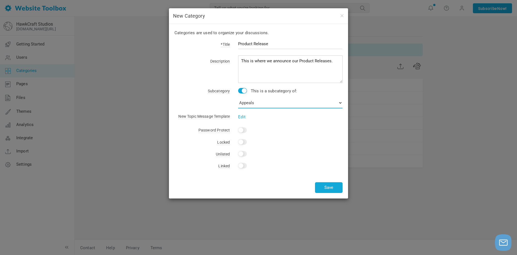
click at [245, 106] on select "No Category News Announcements Development Store General Reviews Game Review Mo…" at bounding box center [290, 102] width 105 height 11
select select "987844"
click at [238, 97] on select "No Category News Announcements Development Store General Reviews Game Review Mo…" at bounding box center [290, 102] width 105 height 11
click at [242, 142] on input "Yes" at bounding box center [242, 142] width 9 height 6
checkbox input "true"
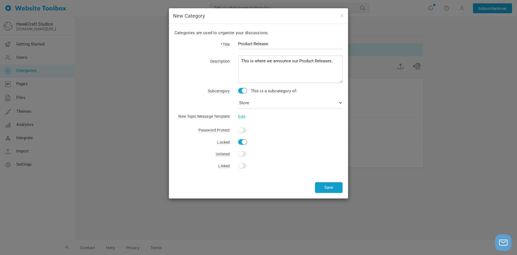
click at [327, 184] on button "Save" at bounding box center [329, 187] width 28 height 11
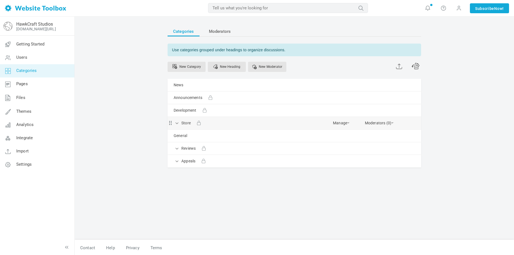
click at [173, 121] on div "Store [GEOGRAPHIC_DATA] Edit [GEOGRAPHIC_DATA] View Category Copy Email Address…" at bounding box center [295, 123] width 254 height 12
click at [177, 123] on span at bounding box center [178, 123] width 6 height 6
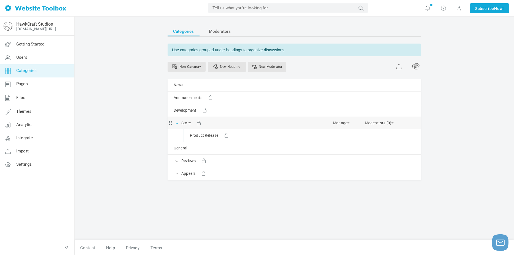
click at [177, 120] on span at bounding box center [178, 123] width 6 height 6
click at [185, 122] on link "Store" at bounding box center [185, 123] width 9 height 7
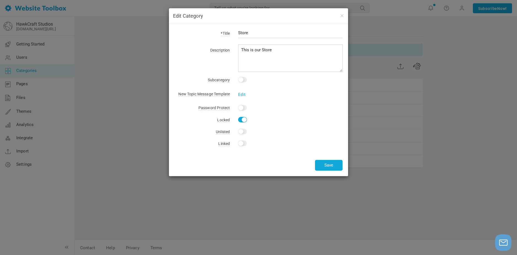
click at [241, 80] on input "checkbox" at bounding box center [242, 80] width 9 height 6
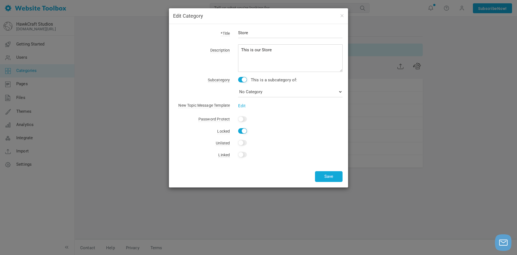
click at [241, 79] on input "checkbox" at bounding box center [242, 80] width 9 height 6
checkbox input "false"
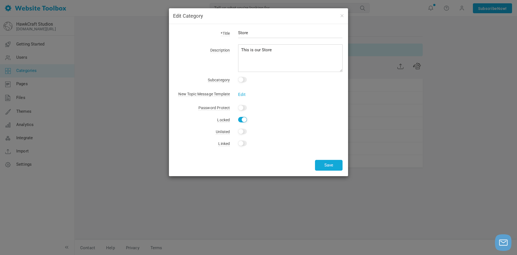
click at [502, 158] on div "Edit Category *Title Store Description This is our Store Subcategory This is a …" at bounding box center [258, 127] width 517 height 255
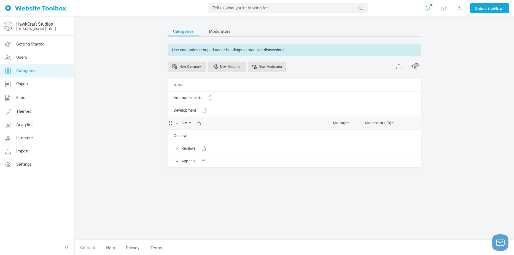
click at [178, 124] on span at bounding box center [178, 123] width 6 height 6
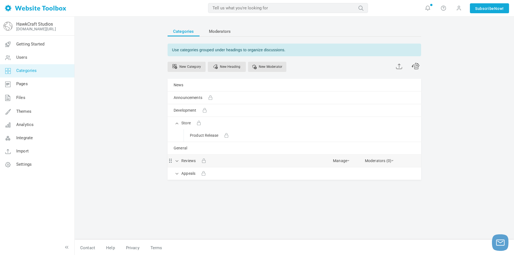
click at [180, 157] on div "Reviews Manage Edit Delete View Category Copy Email Address Change Permissions …" at bounding box center [295, 161] width 254 height 12
click at [178, 161] on span at bounding box center [178, 161] width 6 height 6
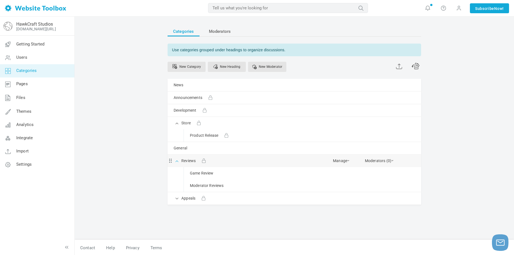
click at [177, 161] on span at bounding box center [178, 161] width 6 height 6
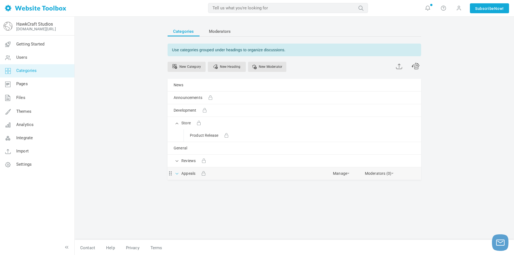
click at [177, 172] on span at bounding box center [178, 173] width 6 height 6
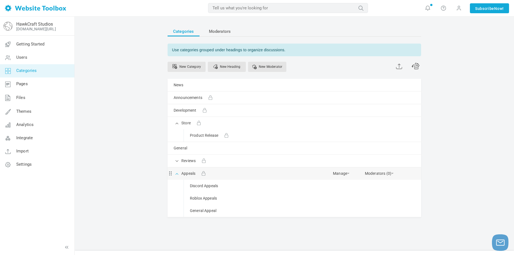
click at [177, 173] on span at bounding box center [178, 173] width 6 height 6
click at [177, 165] on div "Reviews Manage Edit Delete View Category Copy Email Address Change Permissions …" at bounding box center [295, 161] width 254 height 12
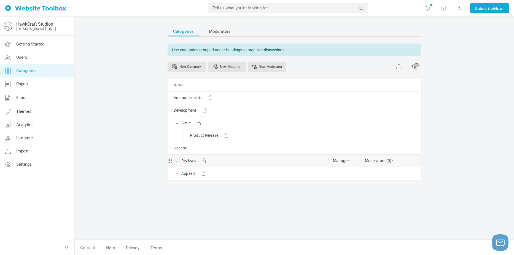
click at [177, 163] on span at bounding box center [178, 161] width 6 height 6
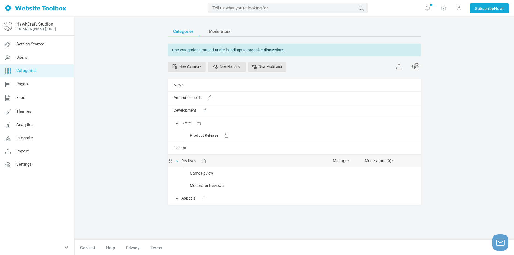
click at [177, 163] on span at bounding box center [178, 161] width 6 height 6
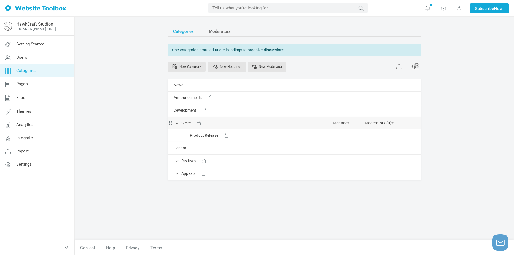
click at [180, 122] on div "Store Manage Edit Delete View Category Copy Email Address Change Permissions Co…" at bounding box center [295, 123] width 254 height 12
click at [179, 126] on span at bounding box center [178, 123] width 6 height 6
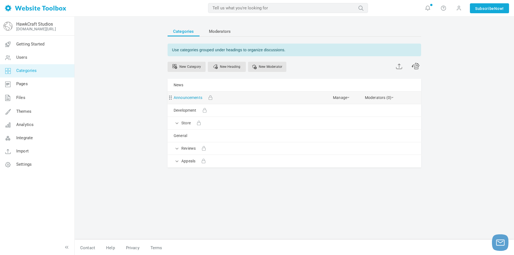
click at [193, 98] on link "Announcements" at bounding box center [188, 97] width 29 height 7
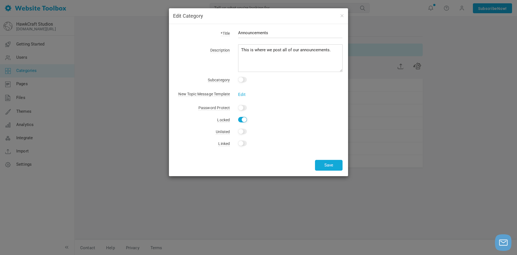
click at [137, 100] on div "Edit Category *Title Announcements Description This is where we post all of our…" at bounding box center [258, 127] width 517 height 255
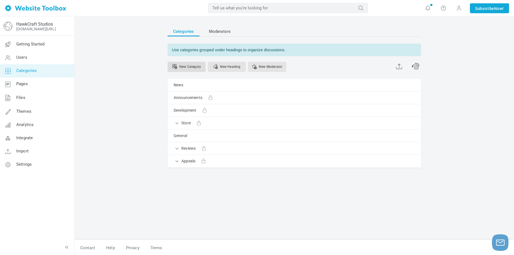
click at [185, 64] on link "New Category" at bounding box center [187, 67] width 38 height 10
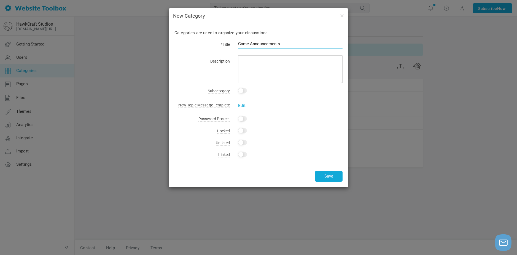
type input "Game Announcements"
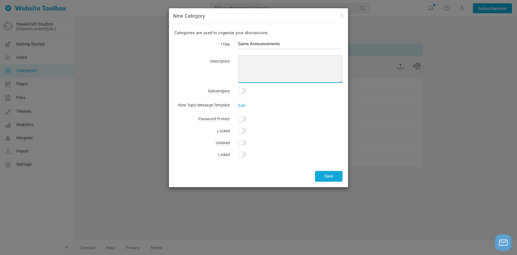
click at [300, 64] on textarea at bounding box center [290, 69] width 105 height 28
type textarea "T"
type textarea "This is teh"
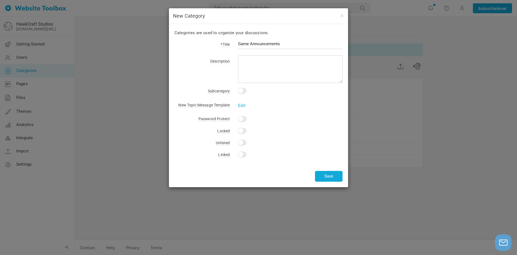
click at [243, 91] on input "checkbox" at bounding box center [242, 91] width 9 height 6
checkbox input "true"
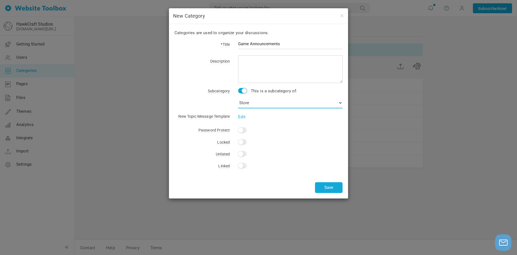
click at [247, 102] on select "No Category News Announcements Development Store Product Release General Review…" at bounding box center [290, 102] width 105 height 11
select select "987766"
click at [238, 97] on select "No Category News Announcements Development Store Product Release General Review…" at bounding box center [290, 102] width 105 height 11
click at [338, 188] on button "Save" at bounding box center [329, 187] width 28 height 11
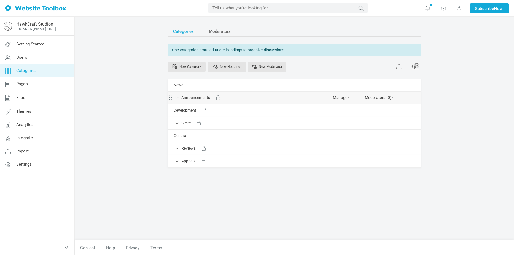
click at [181, 98] on div "Announcements Manage Edit Delete View Category Copy Email Address Change Permis…" at bounding box center [295, 98] width 254 height 12
click at [184, 98] on link "Announcements" at bounding box center [195, 97] width 29 height 7
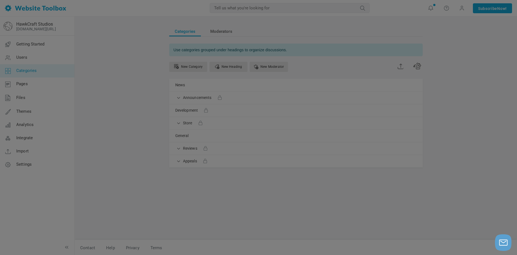
click at [0, 0] on div "*Title Announcements Description This is where we post all of our announcements…" at bounding box center [0, 0] width 0 height 0
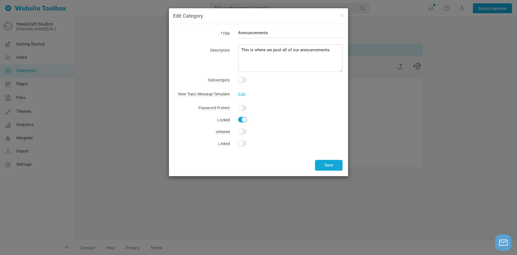
click at [144, 98] on div "Edit Category *Title Announcements Description This is where we post all of our…" at bounding box center [258, 127] width 517 height 255
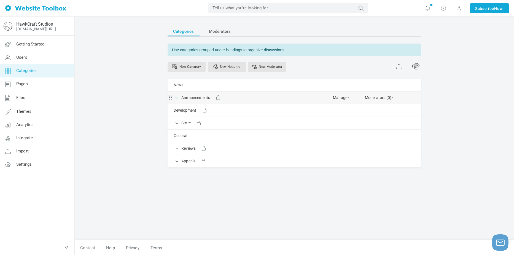
click at [175, 95] on span at bounding box center [178, 98] width 6 height 6
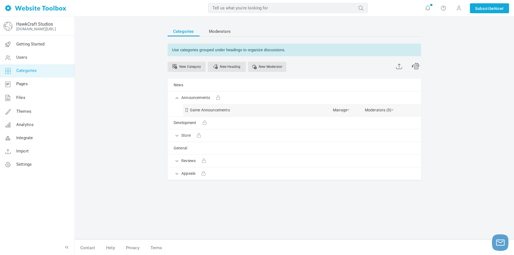
click at [187, 108] on span at bounding box center [186, 109] width 4 height 4
click at [197, 113] on link "Game Announcements" at bounding box center [210, 110] width 40 height 7
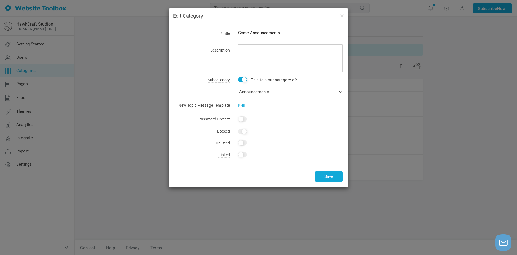
drag, startPoint x: 244, startPoint y: 130, endPoint x: 273, endPoint y: 142, distance: 30.9
click at [245, 130] on div at bounding box center [243, 132] width 10 height 6
click at [243, 134] on div "Locked Yes" at bounding box center [259, 131] width 168 height 8
click at [333, 175] on button "Save" at bounding box center [329, 176] width 28 height 11
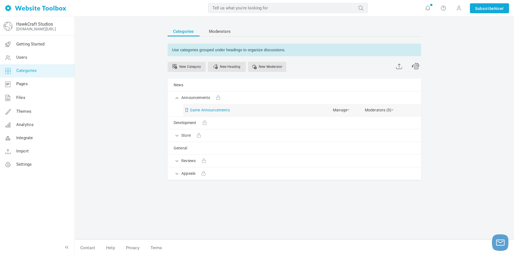
click at [212, 111] on link "Game Announcements" at bounding box center [210, 110] width 40 height 7
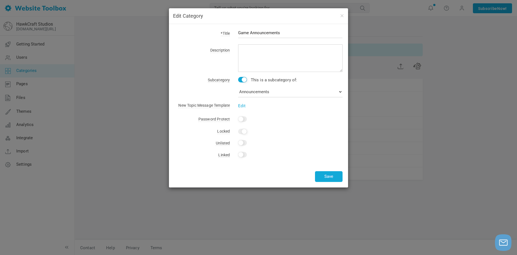
click at [406, 141] on div "Edit Category *Title Game Announcements Description Subcategory This is a subca…" at bounding box center [258, 127] width 517 height 255
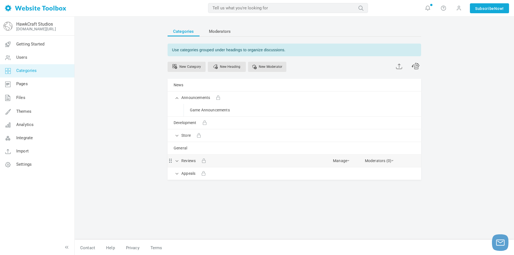
click at [188, 166] on div "Reviews Manage Edit Delete View Category Copy Email Address Change Permissions …" at bounding box center [295, 161] width 254 height 12
click at [189, 162] on link "Reviews" at bounding box center [188, 161] width 14 height 7
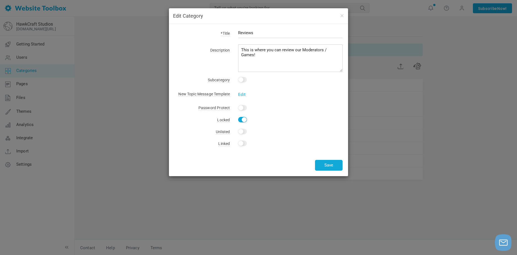
click at [192, 172] on div "*Title Reviews Description This is where you can review our Moderators / Games!…" at bounding box center [258, 100] width 179 height 152
drag, startPoint x: 178, startPoint y: 167, endPoint x: 175, endPoint y: 179, distance: 12.7
click at [178, 167] on div "Save" at bounding box center [259, 161] width 168 height 19
click at [175, 184] on div "Edit Category *Title Reviews Description This is where you can review our Moder…" at bounding box center [258, 127] width 517 height 255
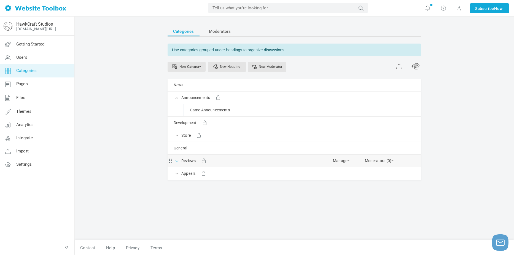
click at [178, 163] on span at bounding box center [178, 161] width 6 height 6
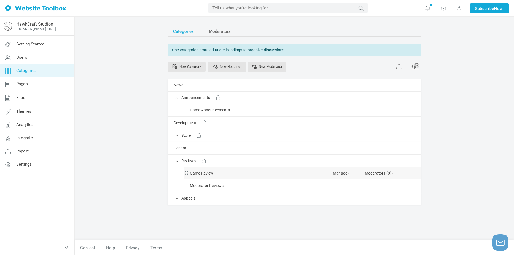
click at [188, 173] on span at bounding box center [186, 172] width 4 height 4
click at [194, 178] on div "Game Review Manage Edit Delete View Category Copy Email Address Change Permissi…" at bounding box center [302, 173] width 237 height 12
click at [196, 175] on link "Game Review" at bounding box center [202, 173] width 24 height 7
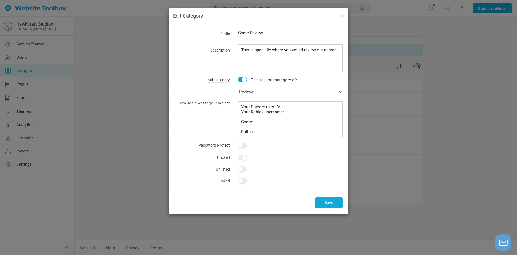
click at [153, 172] on div "Edit Category *Title Game Review Description This is specially where you would …" at bounding box center [258, 127] width 517 height 255
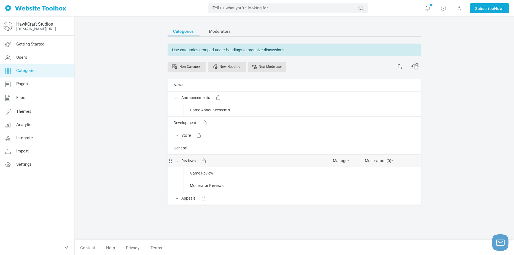
click at [177, 162] on span at bounding box center [178, 161] width 6 height 6
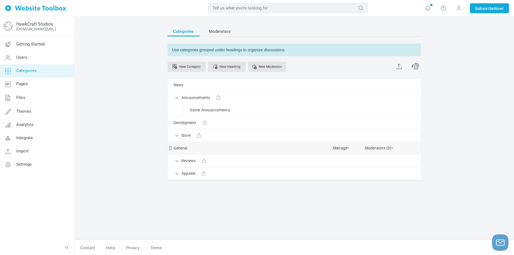
click at [172, 151] on div "General Manage Edit Delete View Category Copy Email Address Change Permissions …" at bounding box center [295, 148] width 254 height 12
click at [171, 177] on div "Appeals Manage Edit Delete View Category Copy Email Address Change Permissions …" at bounding box center [295, 173] width 254 height 12
click at [176, 163] on span at bounding box center [178, 161] width 6 height 6
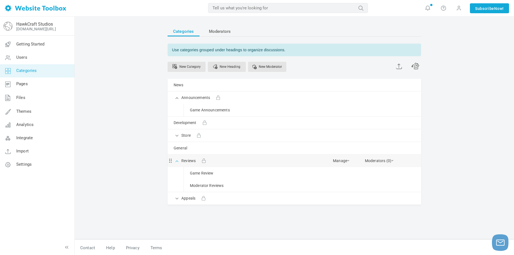
click at [178, 162] on span at bounding box center [178, 161] width 6 height 6
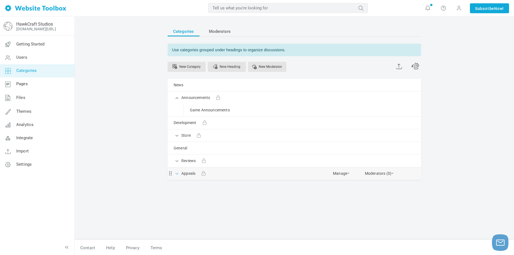
click at [178, 171] on span at bounding box center [178, 173] width 6 height 6
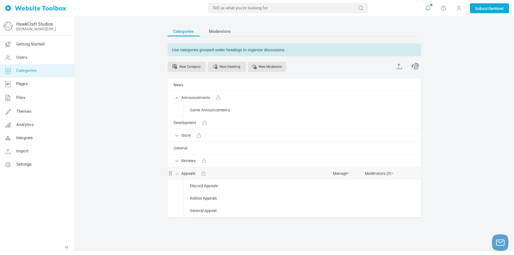
click at [178, 174] on span at bounding box center [178, 173] width 6 height 6
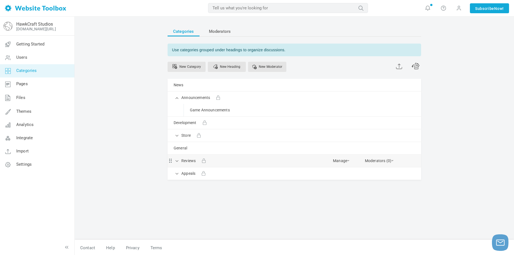
click at [172, 161] on span at bounding box center [170, 160] width 4 height 4
click at [177, 163] on span at bounding box center [178, 161] width 6 height 6
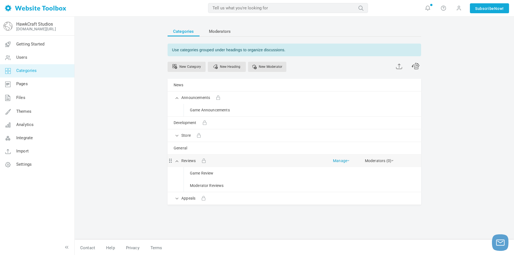
click at [333, 159] on link "Manage" at bounding box center [341, 160] width 17 height 10
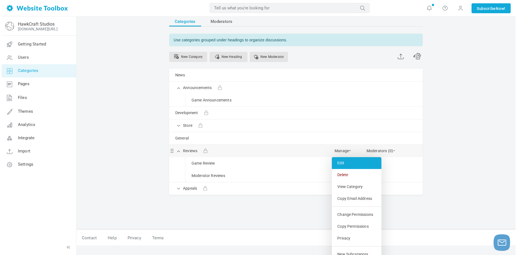
scroll to position [27, 0]
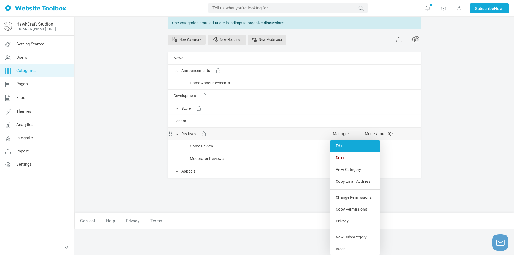
click at [344, 147] on link "Edit" at bounding box center [355, 146] width 50 height 12
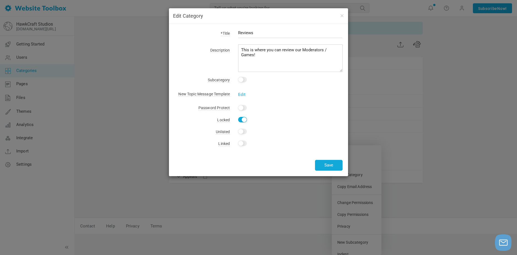
scroll to position [1, 0]
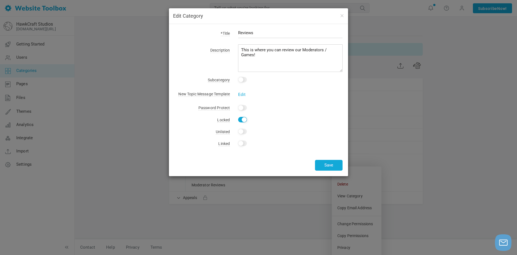
click at [135, 99] on div "Edit Category *Title Reviews Description This is where you can review our Moder…" at bounding box center [258, 127] width 517 height 255
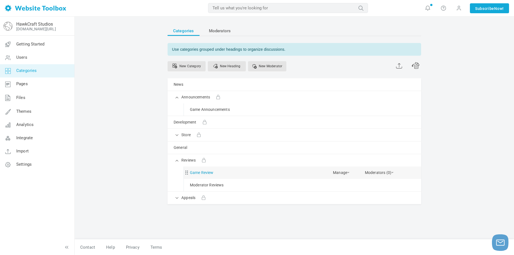
click at [207, 172] on link "Game Review" at bounding box center [202, 172] width 24 height 7
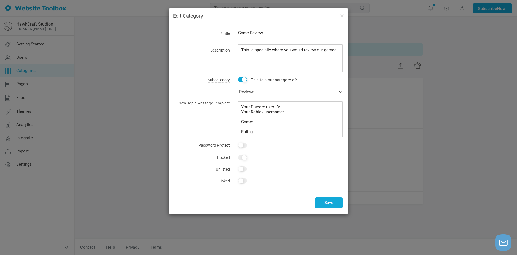
click at [242, 158] on div at bounding box center [243, 158] width 10 height 6
click at [244, 185] on div "Yes" at bounding box center [286, 181] width 113 height 8
click at [243, 181] on input "Yes" at bounding box center [242, 181] width 9 height 6
checkbox input "false"
click at [283, 173] on div "Yes" at bounding box center [286, 170] width 113 height 8
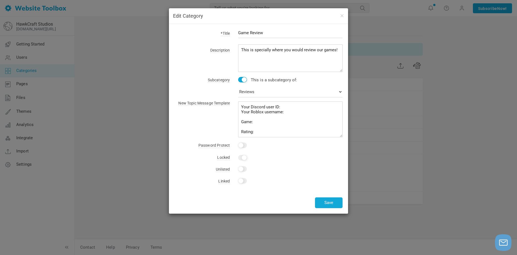
click at [86, 156] on div "Edit Category *Title Game Review Description This is specially where you would …" at bounding box center [258, 127] width 517 height 255
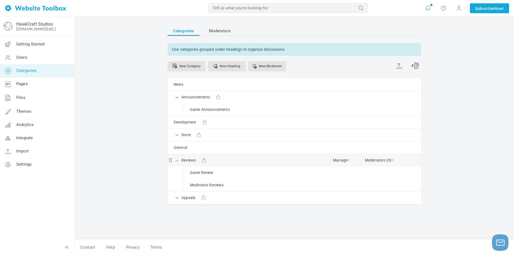
click at [178, 159] on span at bounding box center [178, 160] width 6 height 6
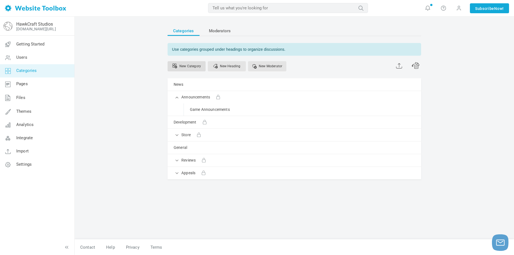
click at [192, 67] on link "New Category" at bounding box center [187, 66] width 38 height 10
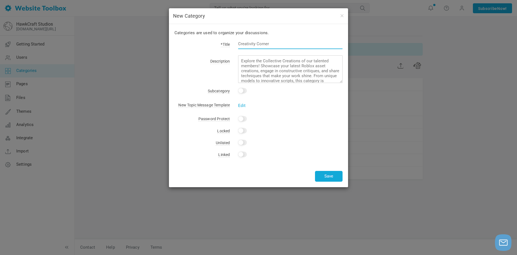
click at [256, 48] on input "text" at bounding box center [290, 44] width 105 height 10
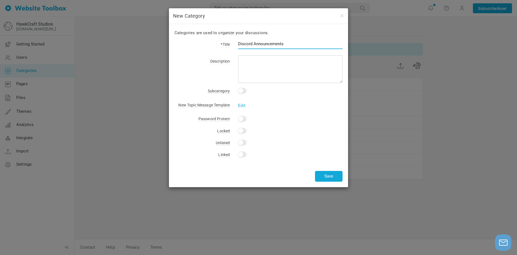
type input "Discord Announcements"
click at [243, 89] on input "checkbox" at bounding box center [242, 91] width 9 height 6
checkbox input "true"
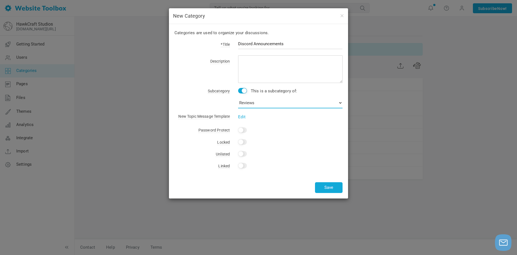
click at [248, 100] on select "No Category News Announcements Game Announcements Development Store Product Rel…" at bounding box center [290, 102] width 105 height 11
select select "987766"
click at [238, 97] on select "No Category News Announcements Game Announcements Development Store Product Rel…" at bounding box center [290, 102] width 105 height 11
click at [194, 123] on div "Categories are used to organize your discussions. *Title Discord Announcements …" at bounding box center [258, 111] width 179 height 175
click at [240, 140] on input "Yes" at bounding box center [242, 142] width 9 height 6
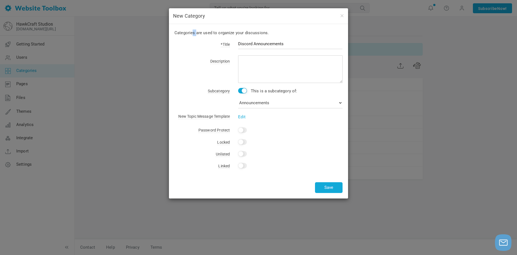
checkbox input "true"
click at [329, 186] on button "Save" at bounding box center [329, 187] width 28 height 11
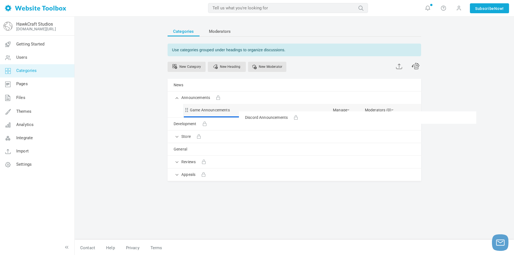
drag, startPoint x: 187, startPoint y: 118, endPoint x: 187, endPoint y: 111, distance: 7.2
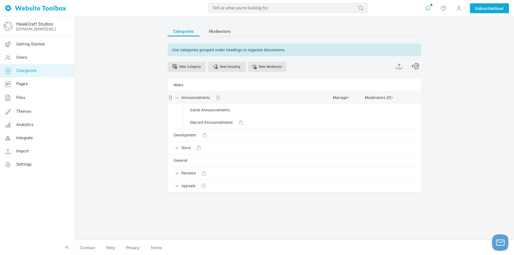
click at [176, 100] on span at bounding box center [178, 98] width 6 height 6
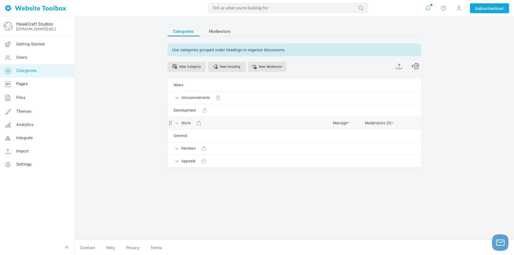
click at [177, 120] on span at bounding box center [178, 123] width 6 height 6
click at [179, 121] on span at bounding box center [178, 123] width 6 height 6
click at [225, 64] on link "New Heading" at bounding box center [227, 67] width 38 height 10
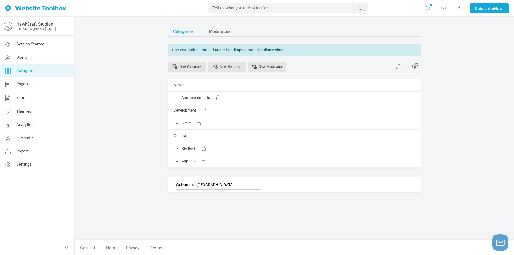
type input "Welcome to [GEOGRAPHIC_DATA]"
click at [139, 181] on div "Categories Moderators Use categories grouped under headings to organize discuss…" at bounding box center [295, 136] width 440 height 239
click at [53, 27] on link "[DOMAIN_NAME][URL]" at bounding box center [36, 29] width 40 height 4
click at [39, 160] on link "Settings" at bounding box center [37, 164] width 75 height 13
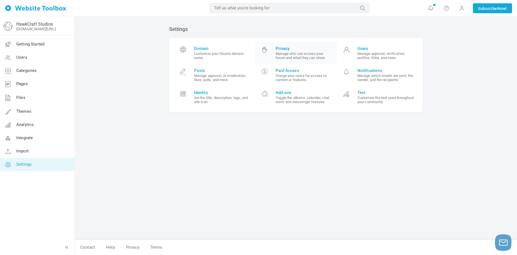
click at [284, 48] on span "Privacy" at bounding box center [304, 48] width 57 height 5
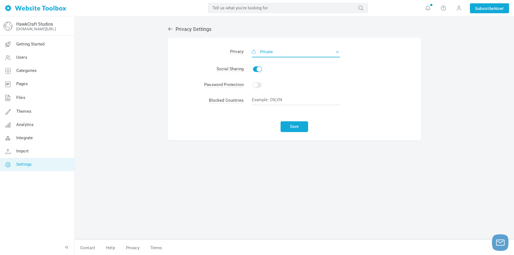
click at [287, 49] on button "Private" at bounding box center [296, 51] width 88 height 11
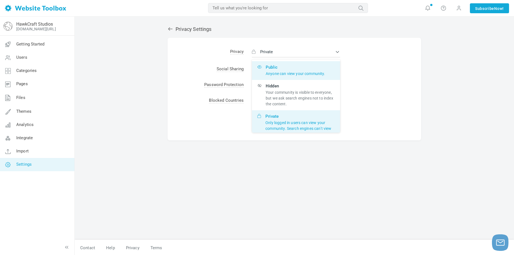
click at [276, 74] on p "Anyone can view your community." at bounding box center [296, 74] width 60 height 6
click at [0, 0] on input "Public Anyone can view your community." at bounding box center [0, 0] width 0 height 0
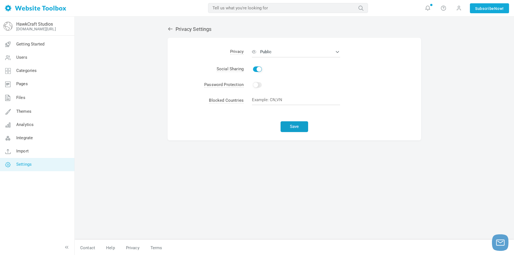
click at [293, 128] on button "Save" at bounding box center [295, 126] width 28 height 11
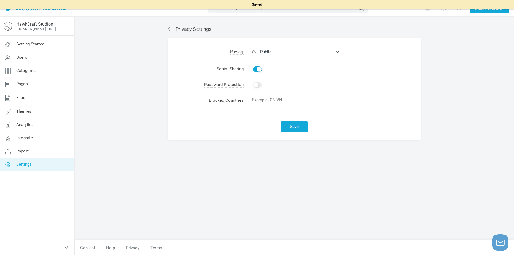
click at [38, 165] on link "Settings" at bounding box center [37, 164] width 75 height 13
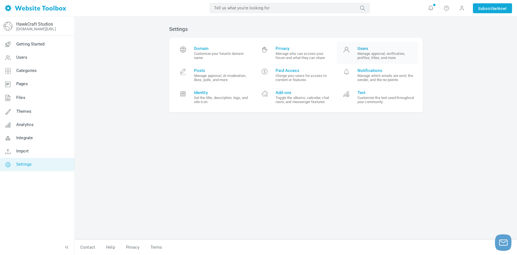
click at [410, 54] on small "Manage approval, verification, profiles, titles, and more" at bounding box center [386, 56] width 57 height 8
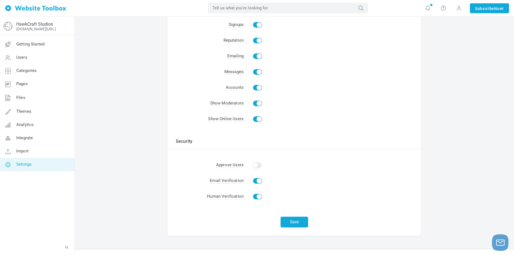
scroll to position [82, 0]
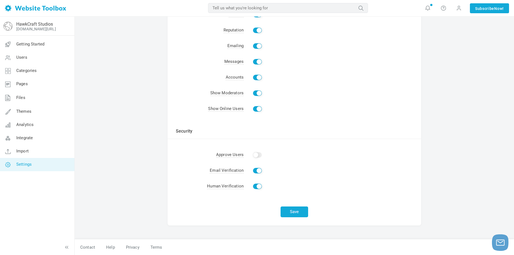
click at [256, 156] on input "Enable" at bounding box center [257, 155] width 9 height 6
click at [257, 154] on input "Enable" at bounding box center [257, 155] width 9 height 6
checkbox input "false"
click at [338, 160] on td "Enable" at bounding box center [333, 155] width 178 height 16
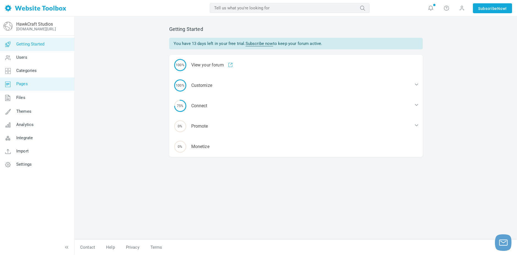
click at [42, 83] on link "Pages" at bounding box center [37, 84] width 75 height 13
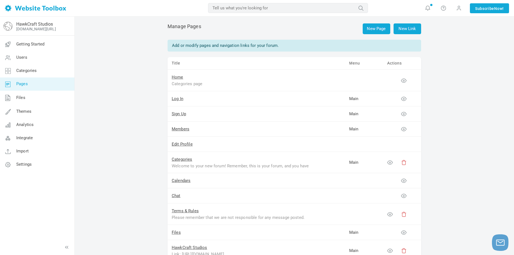
scroll to position [1, 0]
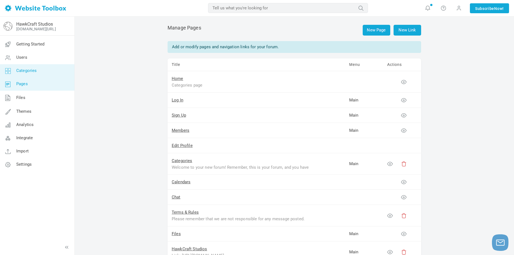
click at [24, 68] on span "Categories" at bounding box center [26, 70] width 21 height 5
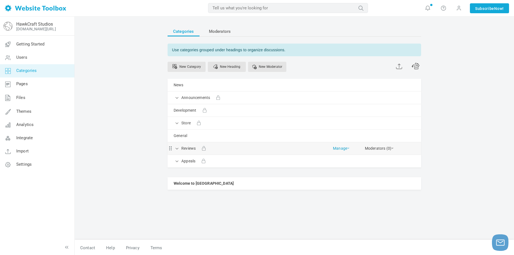
click at [344, 148] on link "Manage" at bounding box center [341, 147] width 17 height 10
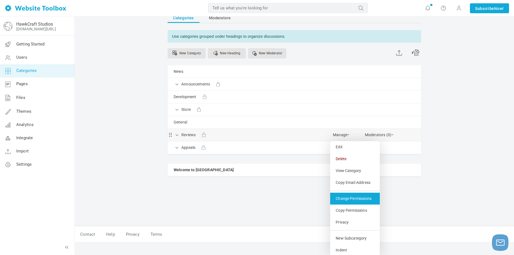
scroll to position [15, 0]
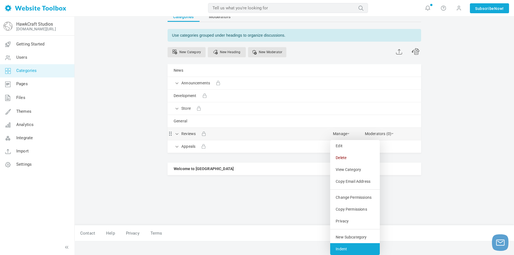
click at [352, 245] on link "Indent" at bounding box center [355, 249] width 50 height 12
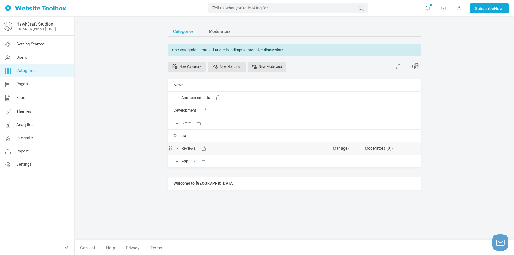
click at [330, 147] on div "Reviews [GEOGRAPHIC_DATA] Edit [GEOGRAPHIC_DATA] View Category Copy Email Addre…" at bounding box center [295, 148] width 254 height 12
click at [336, 146] on link "Manage" at bounding box center [341, 147] width 17 height 10
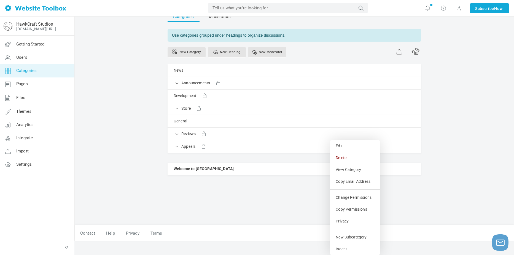
click at [279, 207] on div "Categories Moderators Use categories grouped under headings to organize discuss…" at bounding box center [295, 115] width 262 height 219
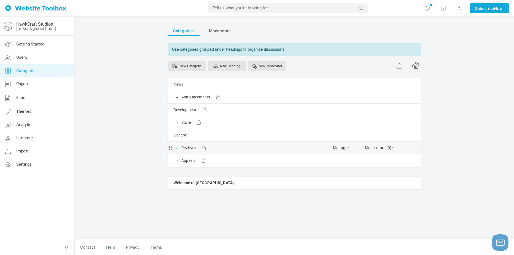
click at [176, 146] on span at bounding box center [178, 148] width 6 height 6
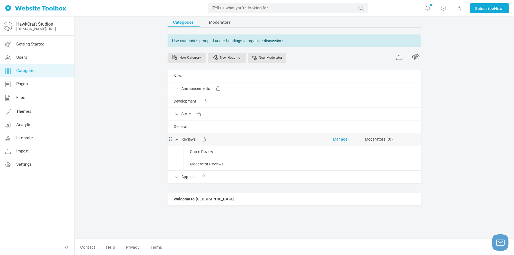
click at [347, 140] on link "Manage" at bounding box center [341, 138] width 17 height 10
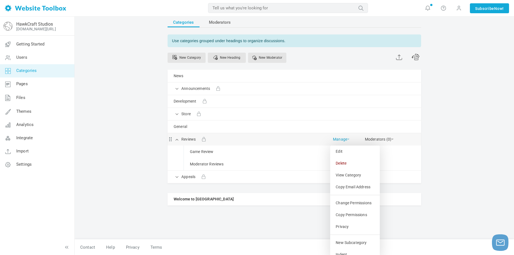
scroll to position [15, 0]
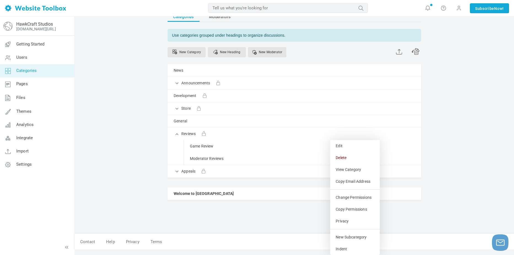
click at [437, 205] on div "Categories Moderators Use categories grouped under headings to organize discuss…" at bounding box center [295, 126] width 440 height 248
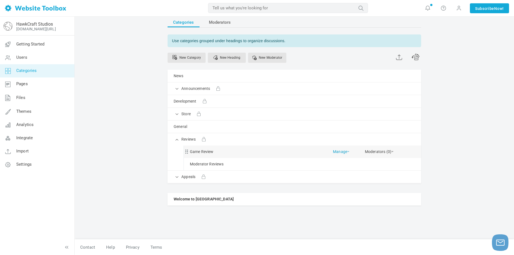
click at [349, 152] on span at bounding box center [349, 151] width 2 height 1
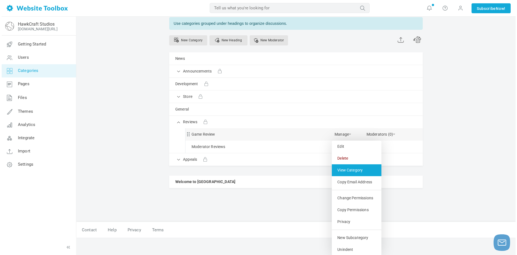
scroll to position [27, 0]
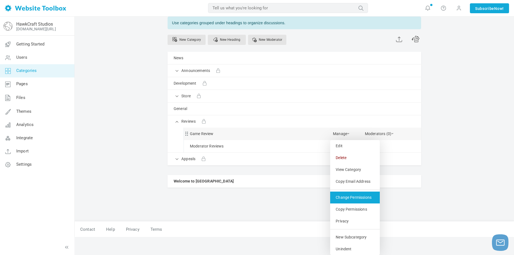
click at [348, 198] on link "Change Permissions" at bounding box center [355, 198] width 50 height 12
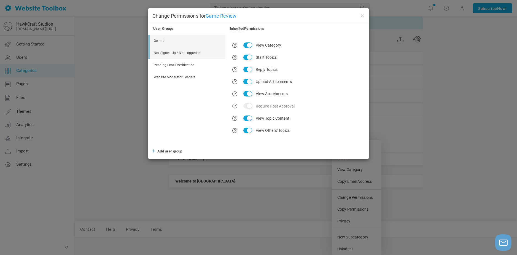
click at [207, 55] on link "Not Signed Up / Not Logged In" at bounding box center [188, 53] width 76 height 12
click at [206, 66] on link "Pending Email Verification" at bounding box center [188, 65] width 76 height 12
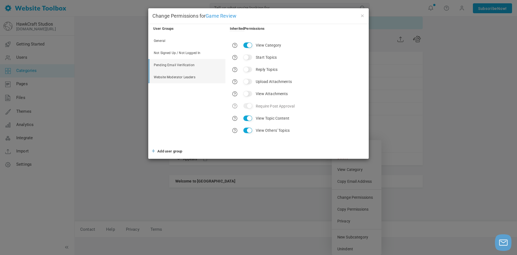
click at [209, 77] on link "Website Moderator Leaders" at bounding box center [188, 77] width 76 height 12
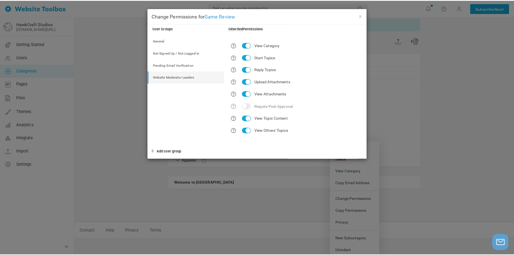
scroll to position [9, 0]
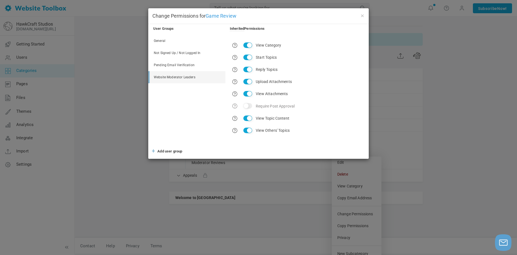
click at [120, 142] on div "× Change Permissions for Game Review User Groups Inherited Permissions General …" at bounding box center [258, 127] width 517 height 255
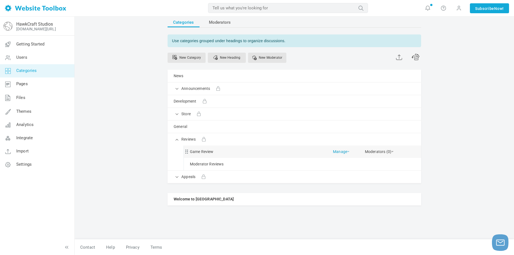
click at [341, 151] on link "Manage" at bounding box center [341, 151] width 17 height 10
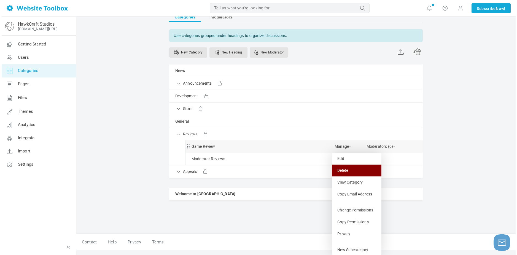
scroll to position [27, 0]
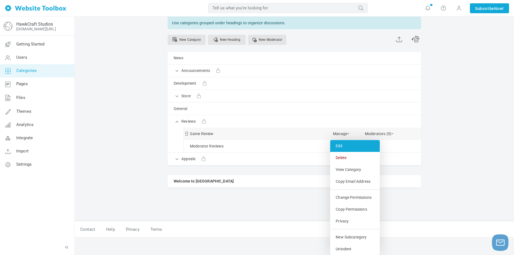
click at [346, 148] on link "Edit" at bounding box center [355, 146] width 50 height 12
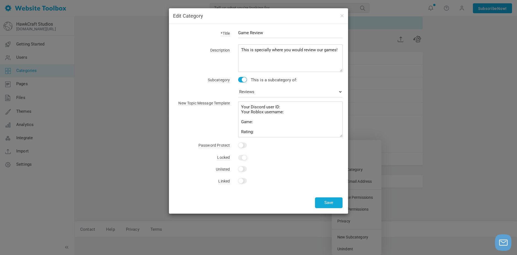
click at [245, 160] on div at bounding box center [243, 158] width 10 height 6
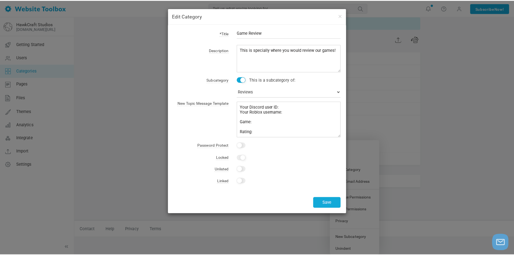
scroll to position [9, 0]
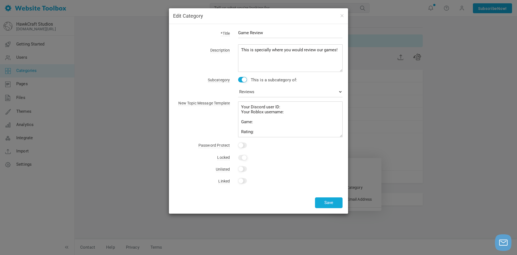
click at [245, 160] on div at bounding box center [243, 158] width 10 height 6
click at [244, 159] on div at bounding box center [243, 158] width 10 height 6
click at [142, 153] on div "Edit Category *Title Game Review Description This is specially where you would …" at bounding box center [258, 127] width 517 height 255
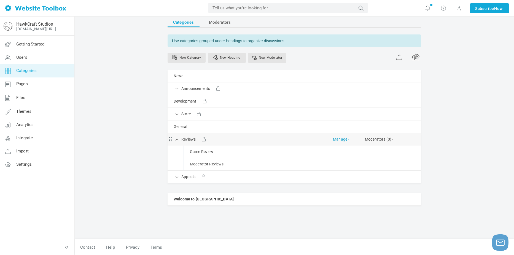
click at [337, 138] on link "Manage" at bounding box center [341, 138] width 17 height 10
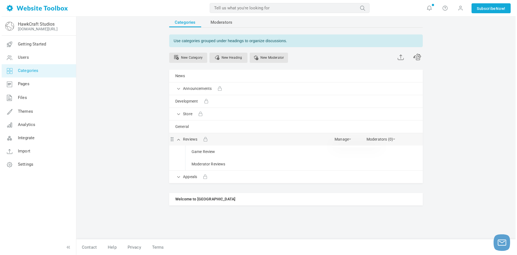
scroll to position [15, 0]
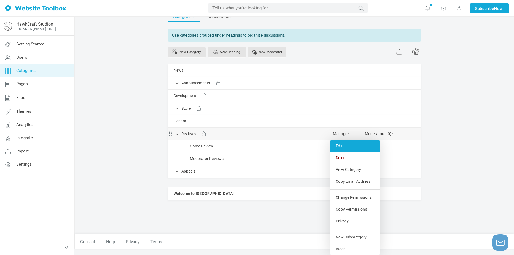
click at [337, 147] on link "Edit" at bounding box center [355, 146] width 50 height 12
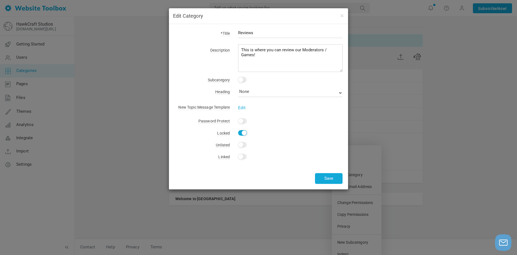
click at [241, 130] on input "Yes" at bounding box center [242, 133] width 9 height 6
checkbox input "false"
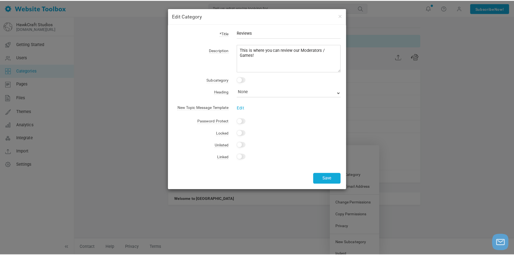
scroll to position [9, 0]
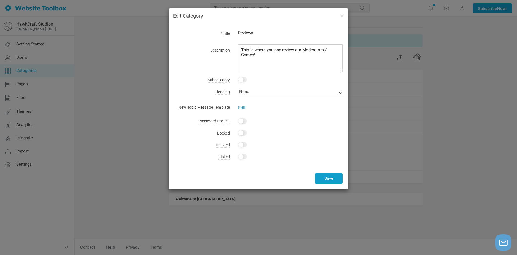
click at [329, 180] on button "Save" at bounding box center [329, 178] width 28 height 11
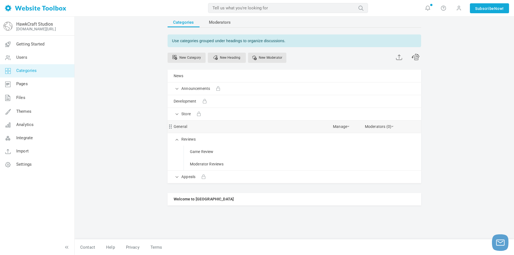
scroll to position [1, 0]
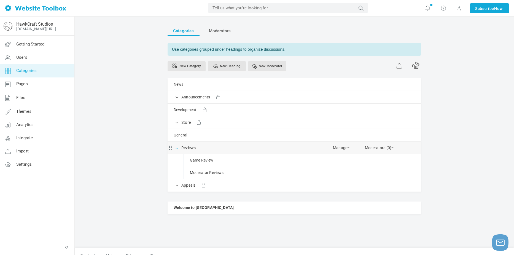
click at [177, 149] on span at bounding box center [178, 148] width 6 height 6
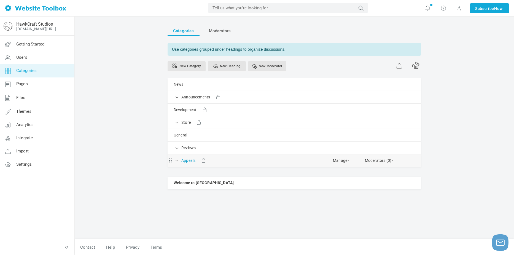
click at [188, 158] on link "Appeals" at bounding box center [188, 160] width 14 height 7
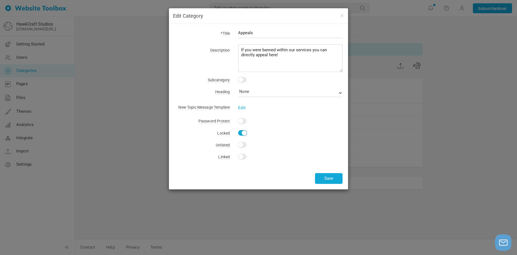
click at [242, 134] on input "Yes" at bounding box center [242, 133] width 9 height 6
checkbox input "false"
click at [325, 175] on button "Save" at bounding box center [329, 178] width 28 height 11
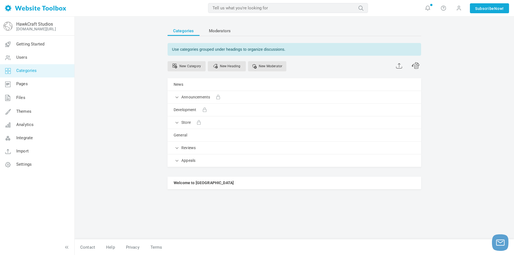
click at [140, 156] on div "Categories Moderators Use categories grouped under headings to organize discuss…" at bounding box center [295, 135] width 440 height 239
